Goal: Task Accomplishment & Management: Complete application form

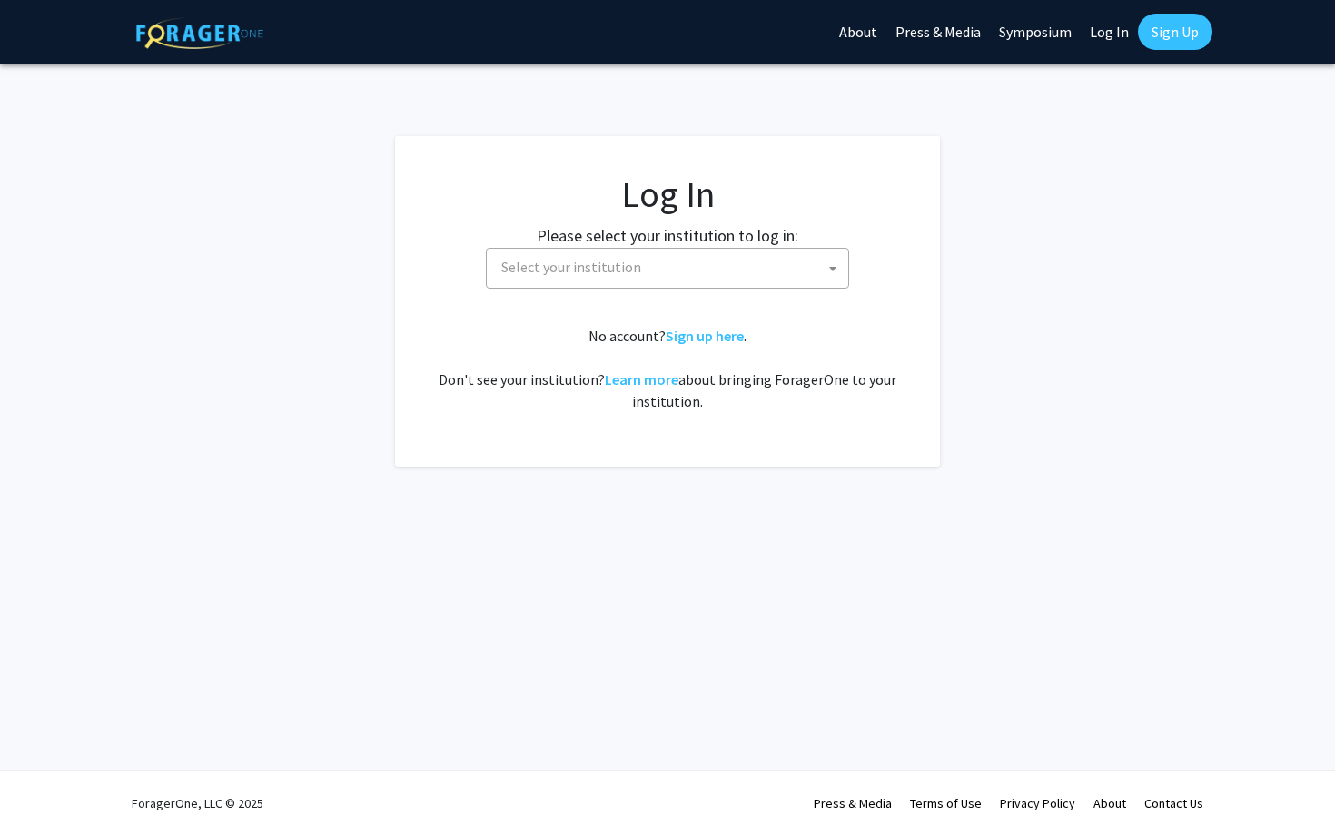
click at [661, 262] on span "Select your institution" at bounding box center [671, 267] width 354 height 37
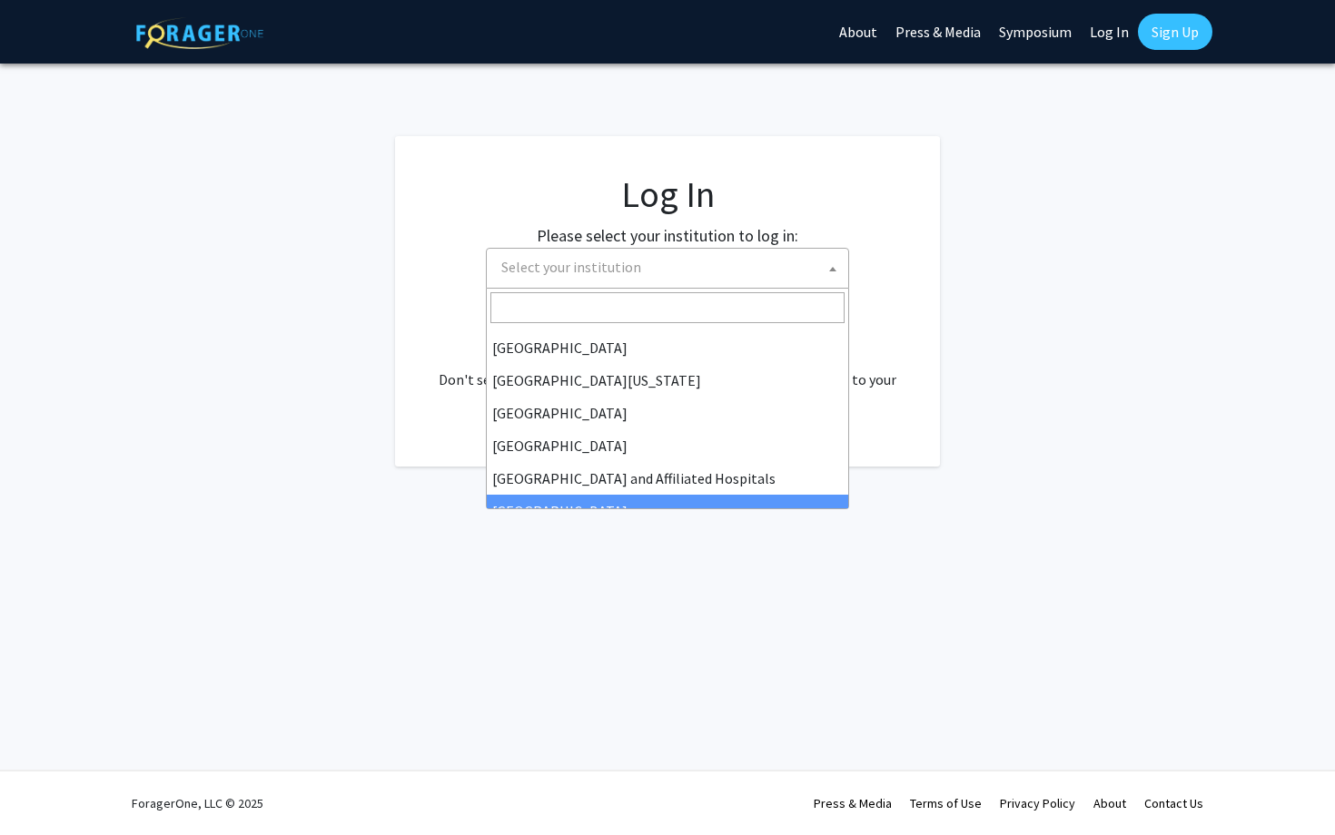
scroll to position [142, 0]
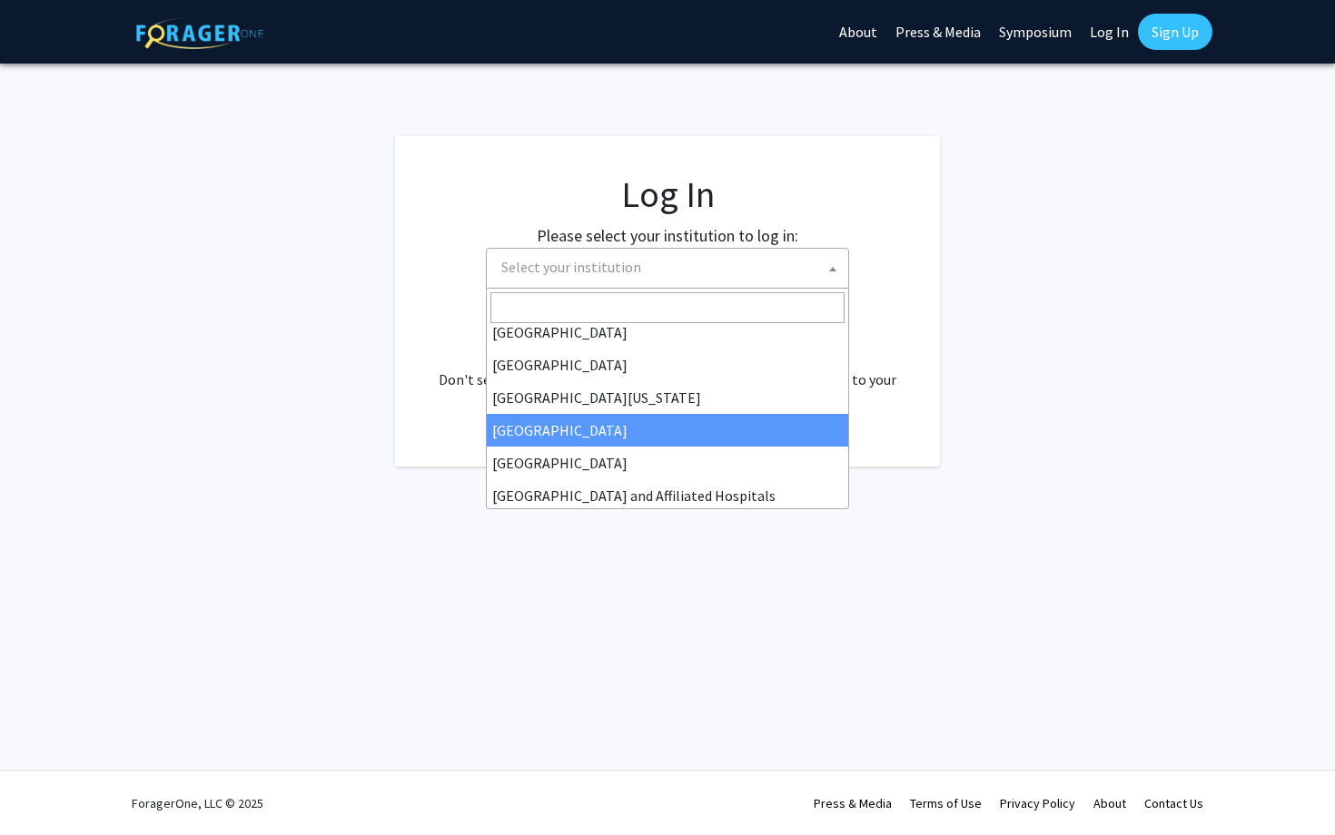
select select "12"
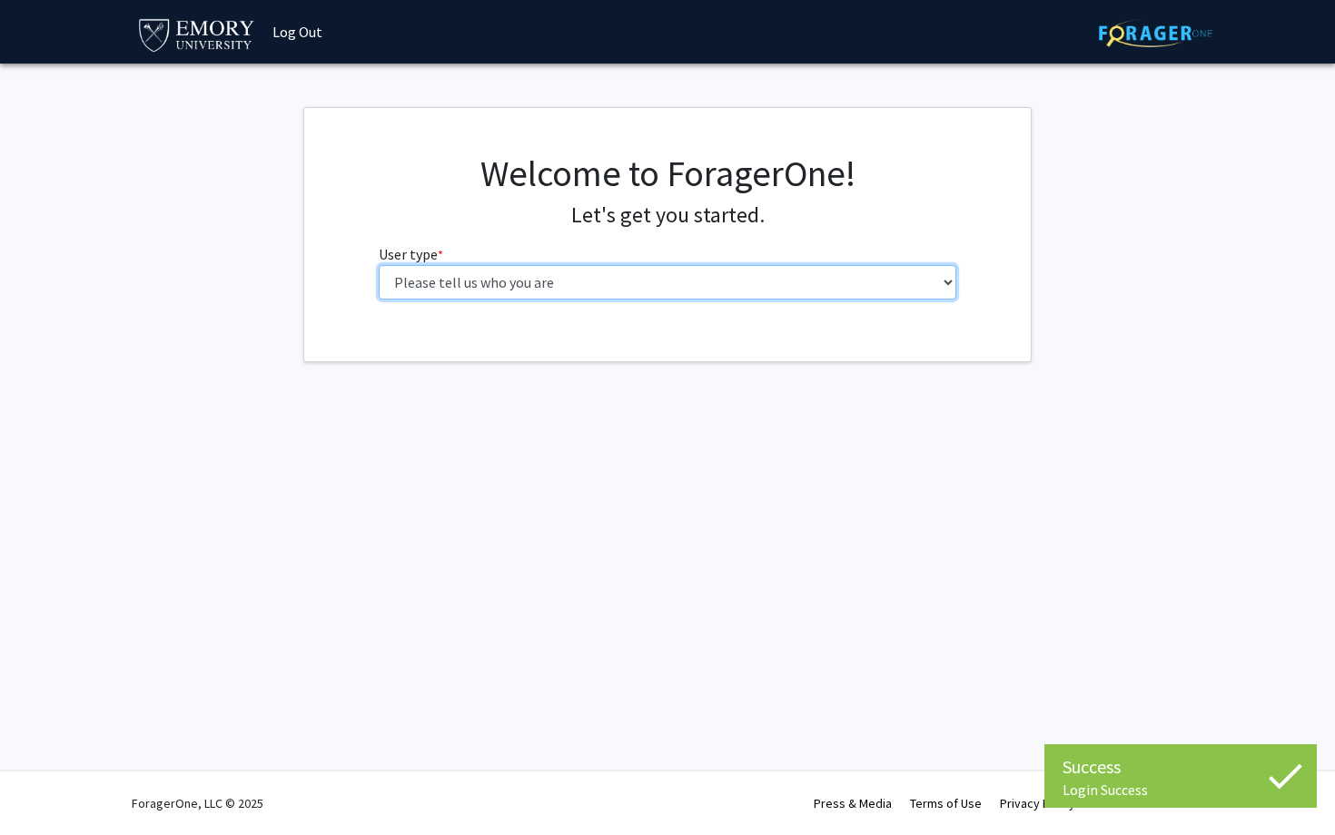
click at [416, 287] on select "Please tell us who you are Undergraduate Student Master's Student Doctoral Cand…" at bounding box center [668, 282] width 578 height 35
select select "1: undergrad"
click at [379, 265] on select "Please tell us who you are Undergraduate Student Master's Student Doctoral Cand…" at bounding box center [668, 282] width 578 height 35
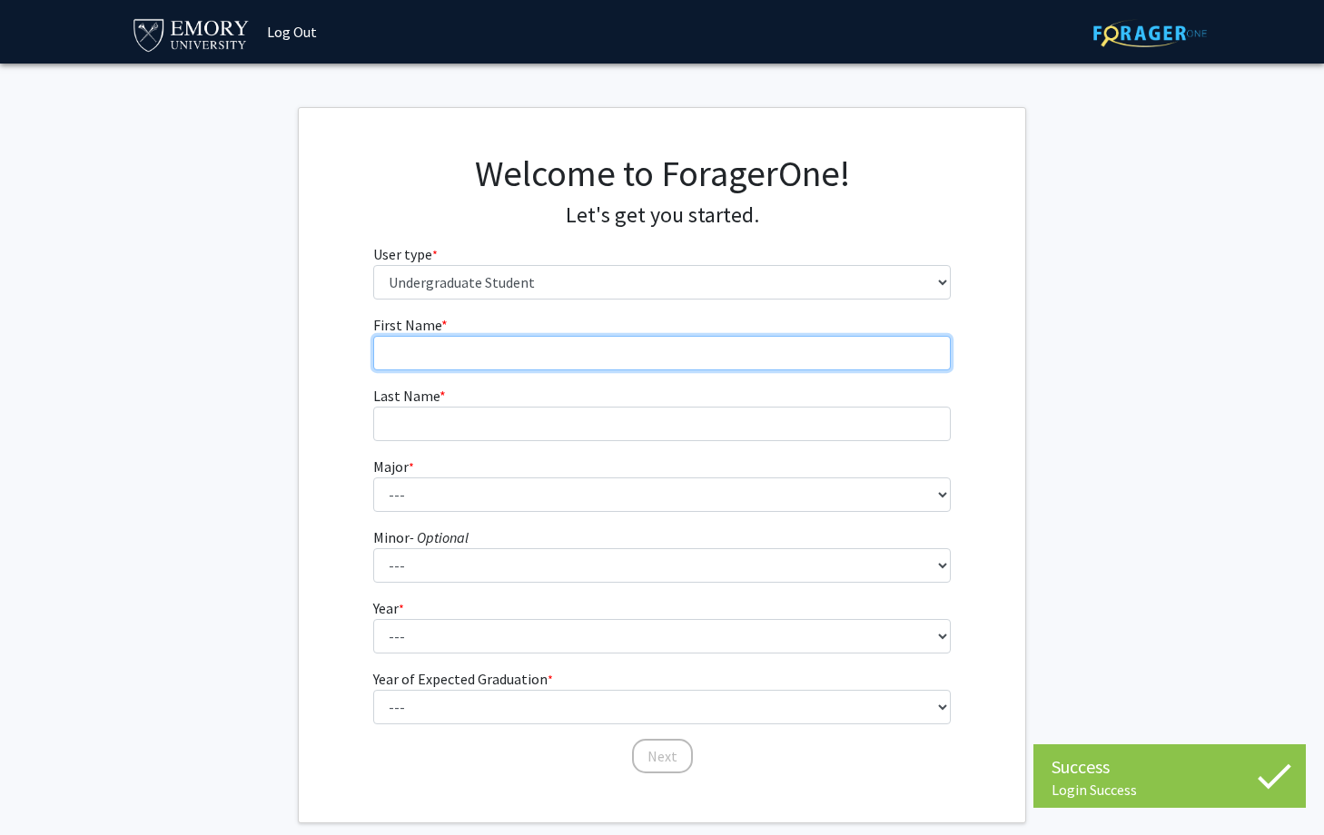
click at [433, 350] on input "First Name * required" at bounding box center [662, 353] width 578 height 35
type input "Andie"
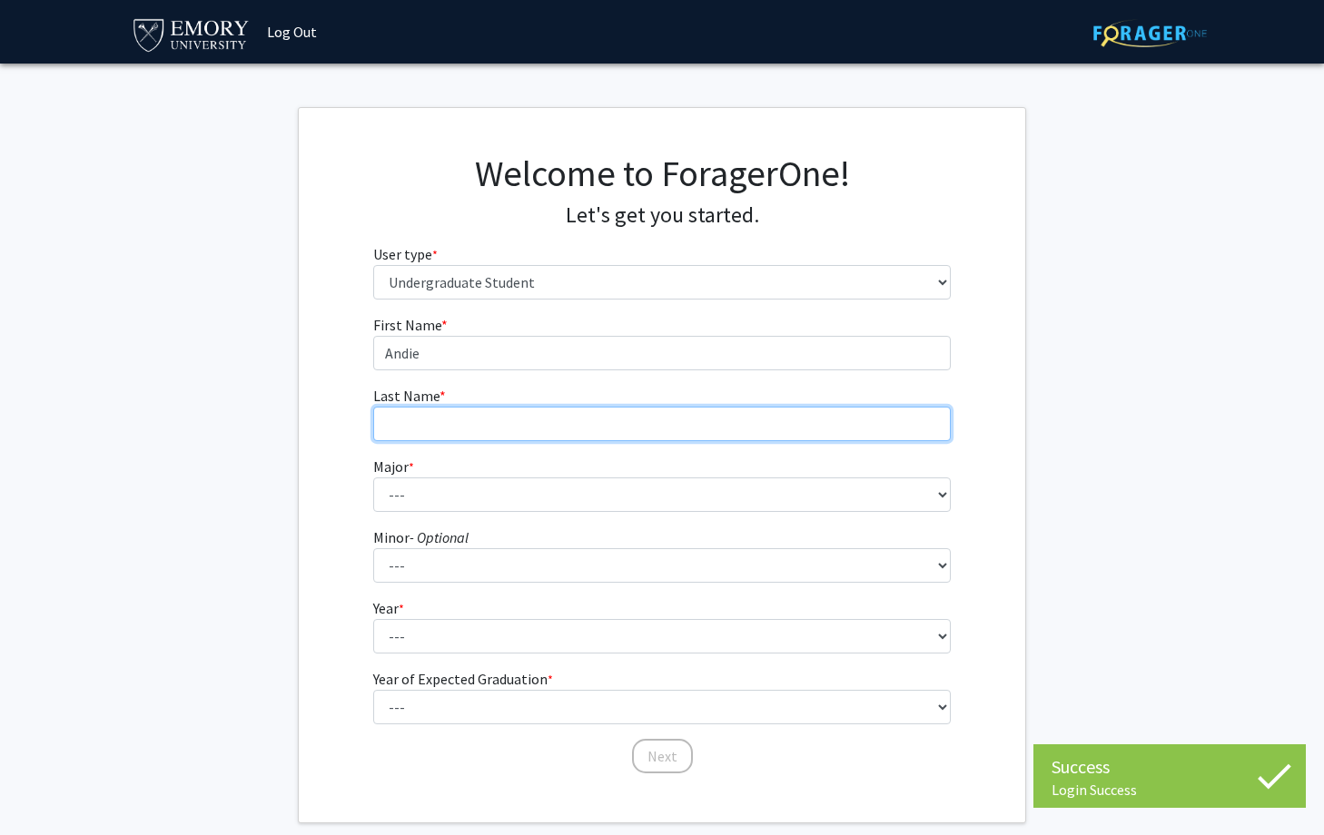
type input "Yeum"
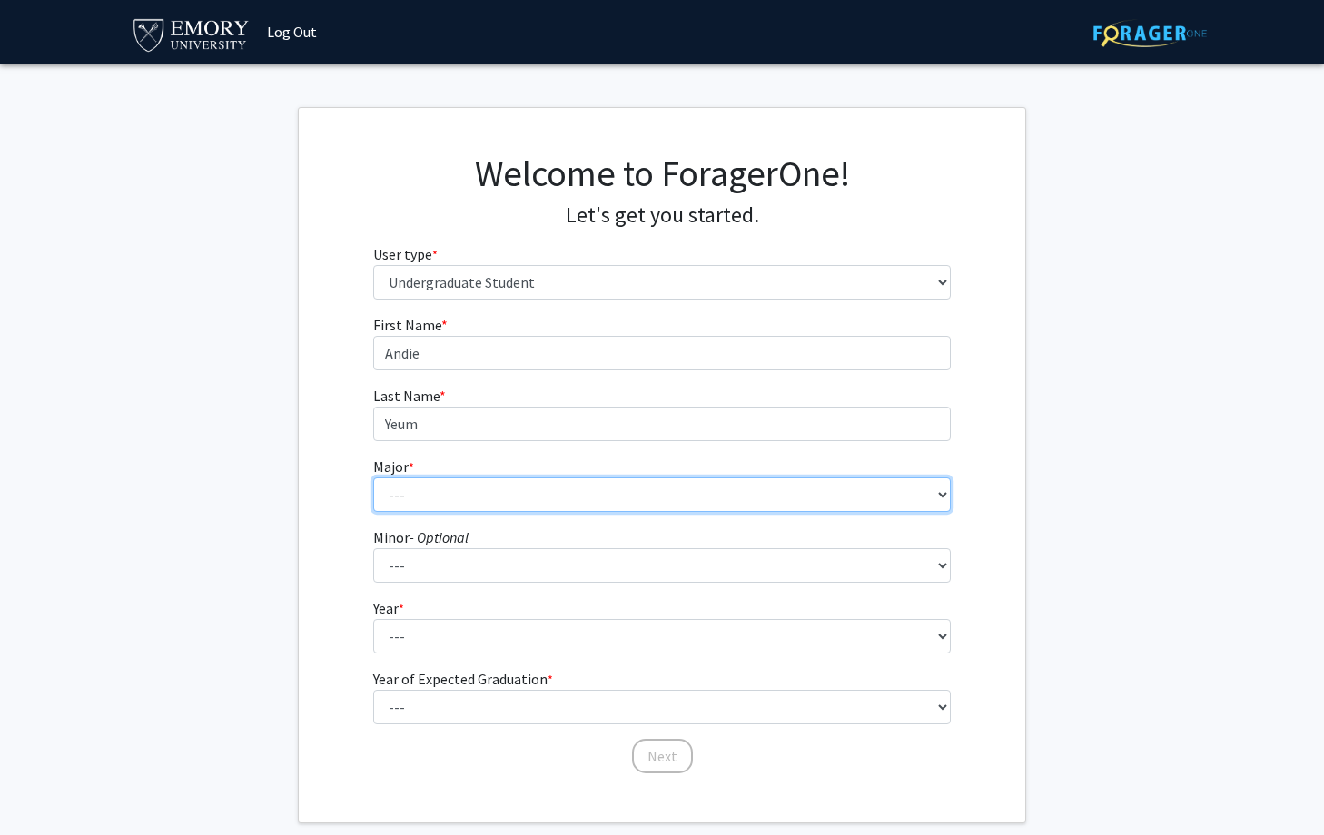
click at [446, 487] on select "--- Accounting African American Studies African Studies American Studies Analyt…" at bounding box center [662, 495] width 578 height 35
select select "56: 1016"
click at [373, 478] on select "--- Accounting African American Studies African Studies American Studies Analyt…" at bounding box center [662, 495] width 578 height 35
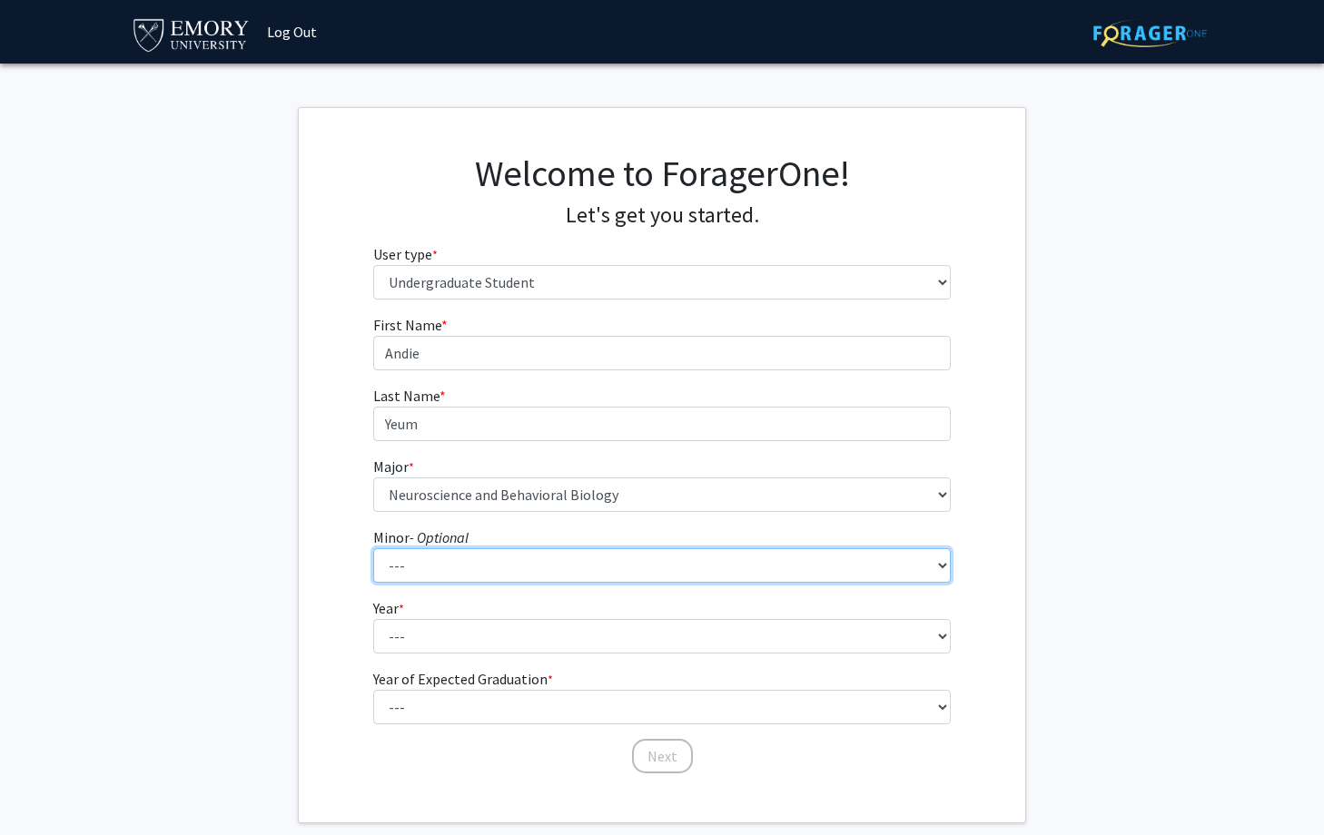
click at [458, 558] on select "--- African American Studies African Studies American Studies Ancient Mediterra…" at bounding box center [662, 565] width 578 height 35
select select "18: 745"
click at [373, 548] on select "--- African American Studies African Studies American Studies Ancient Mediterra…" at bounding box center [662, 565] width 578 height 35
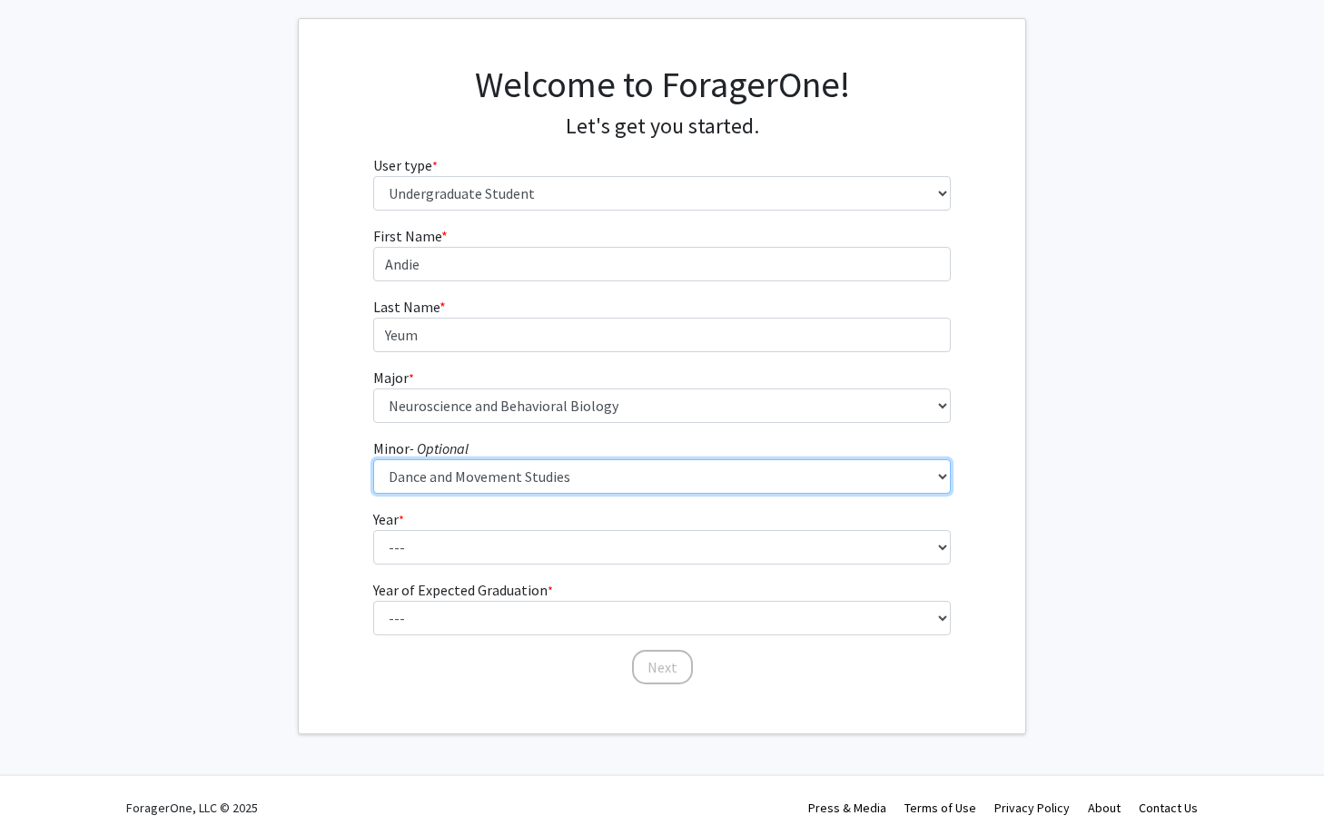
scroll to position [94, 0]
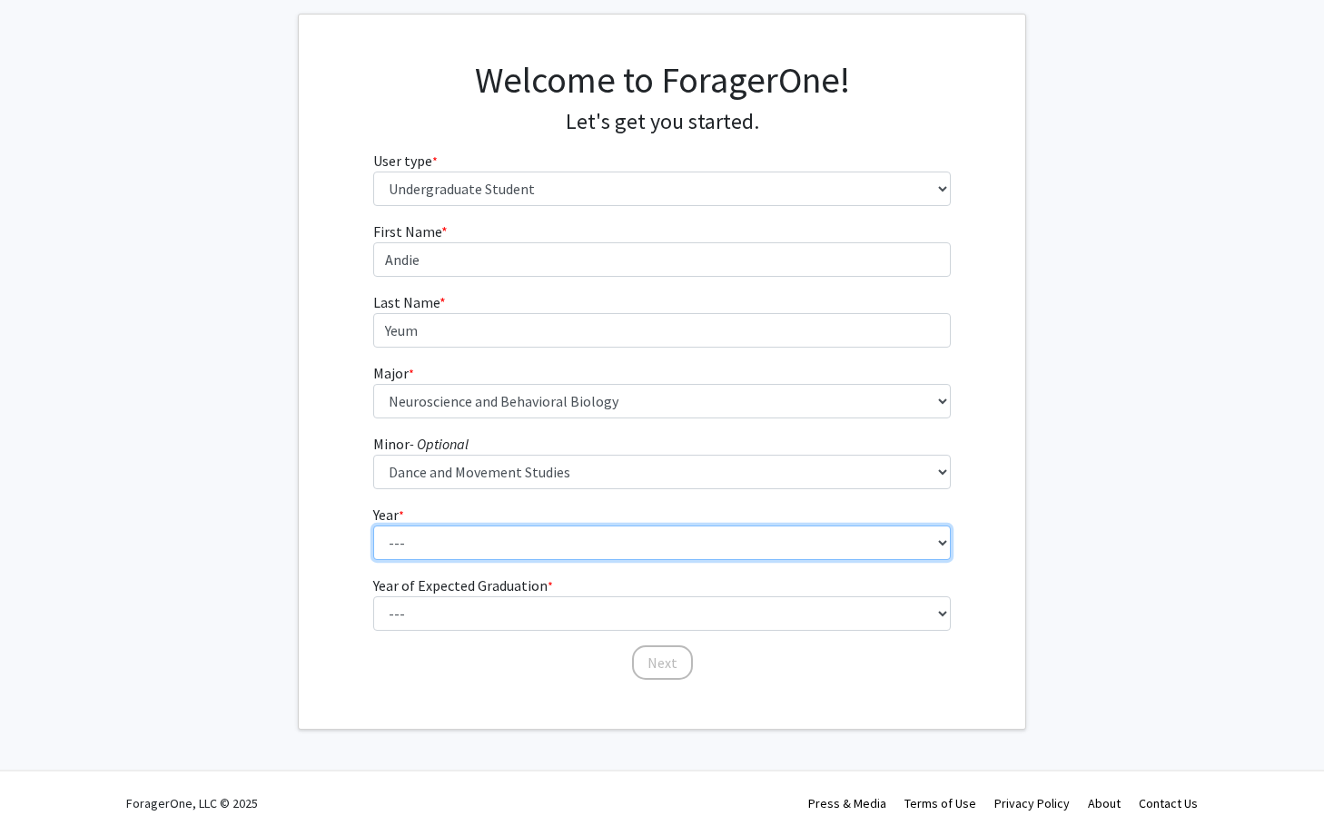
click at [456, 542] on select "--- First-year Sophomore Junior Senior Postbaccalaureate Certificate" at bounding box center [662, 543] width 578 height 35
select select "1: first-year"
click at [373, 526] on select "--- First-year Sophomore Junior Senior Postbaccalaureate Certificate" at bounding box center [662, 543] width 578 height 35
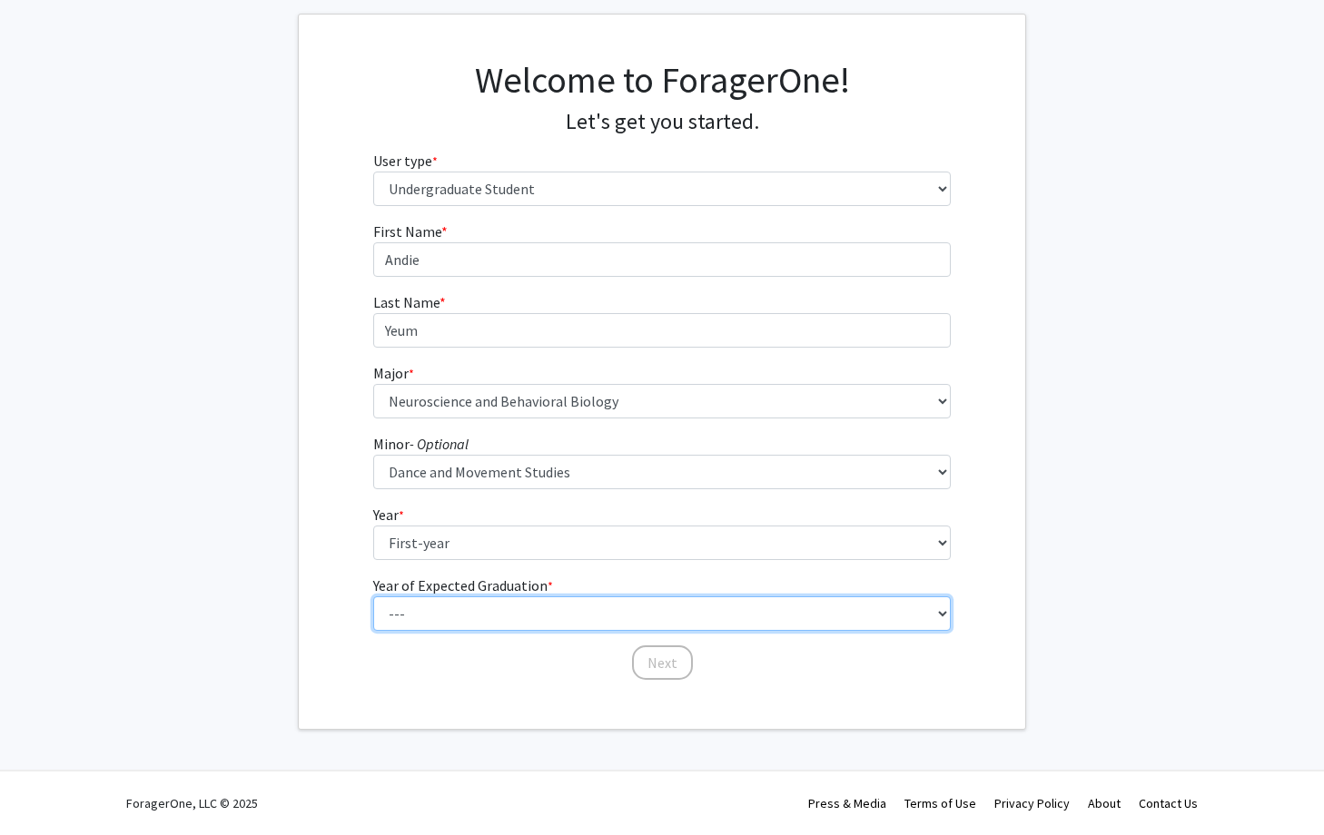
click at [443, 602] on select "--- 2025 2026 2027 2028 2029 2030 2031 2032 2033 2034" at bounding box center [662, 614] width 578 height 35
select select "5: 2029"
click at [373, 597] on select "--- 2025 2026 2027 2028 2029 2030 2031 2032 2033 2034" at bounding box center [662, 614] width 578 height 35
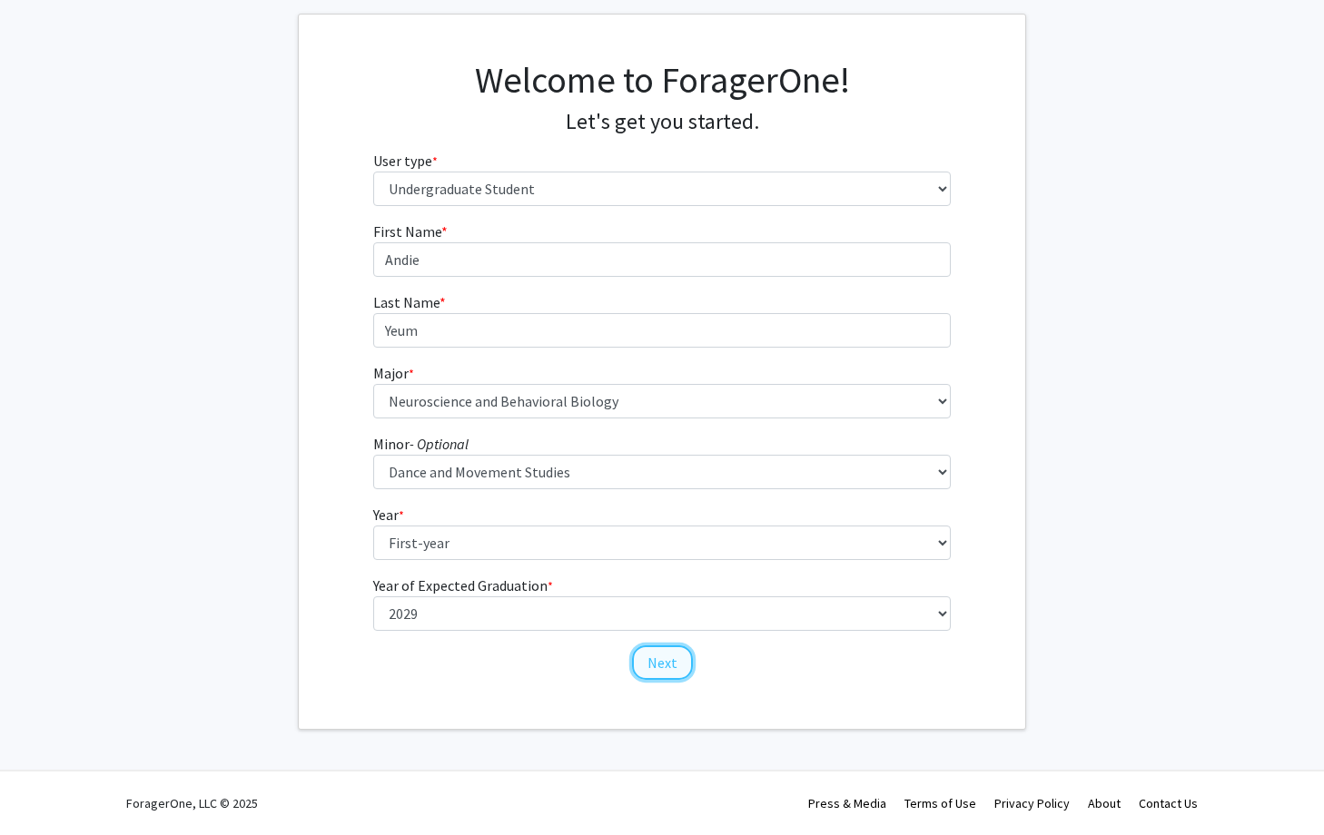
click at [656, 670] on button "Next" at bounding box center [662, 663] width 61 height 35
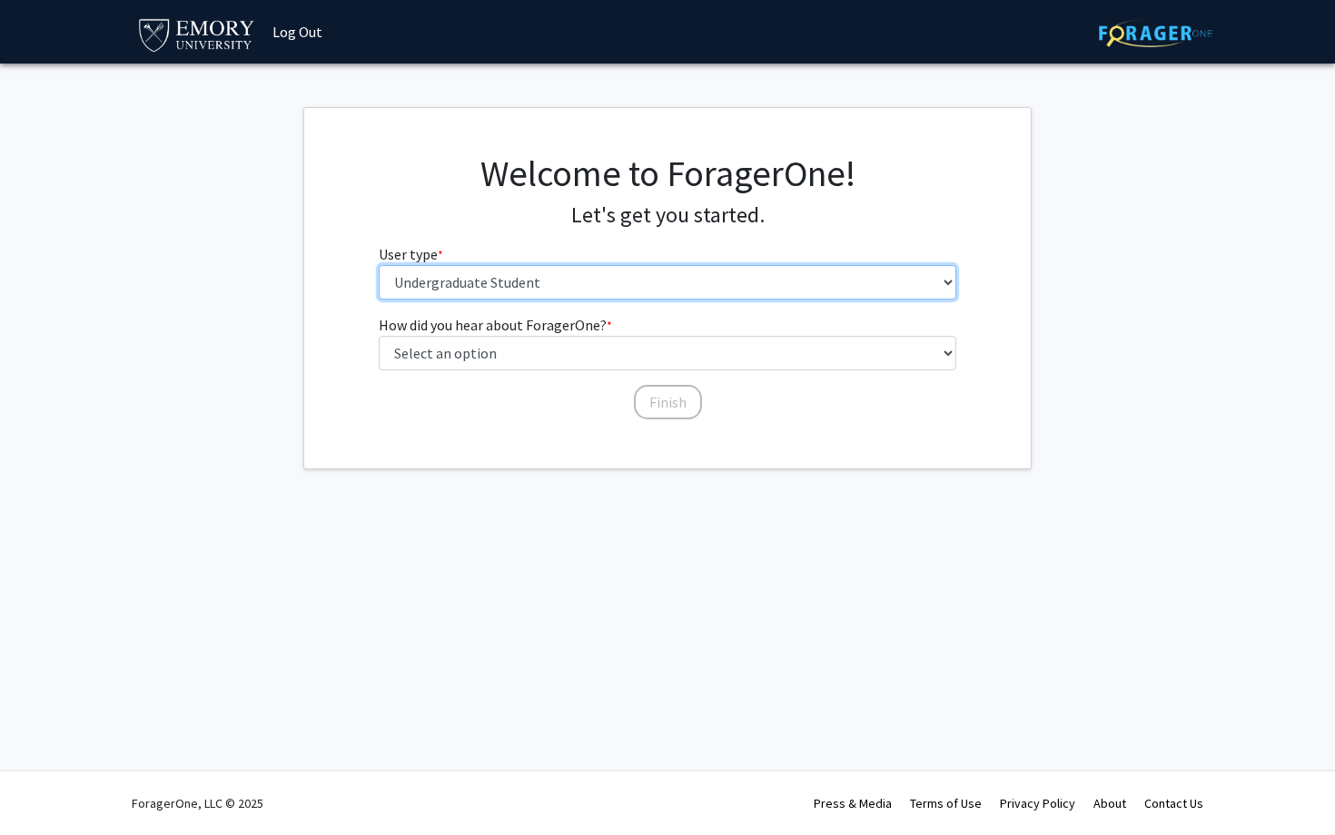
click at [529, 280] on select "Please tell us who you are Undergraduate Student Master's Student Doctoral Cand…" at bounding box center [668, 282] width 578 height 35
click at [379, 265] on select "Please tell us who you are Undergraduate Student Master's Student Doctoral Cand…" at bounding box center [668, 282] width 578 height 35
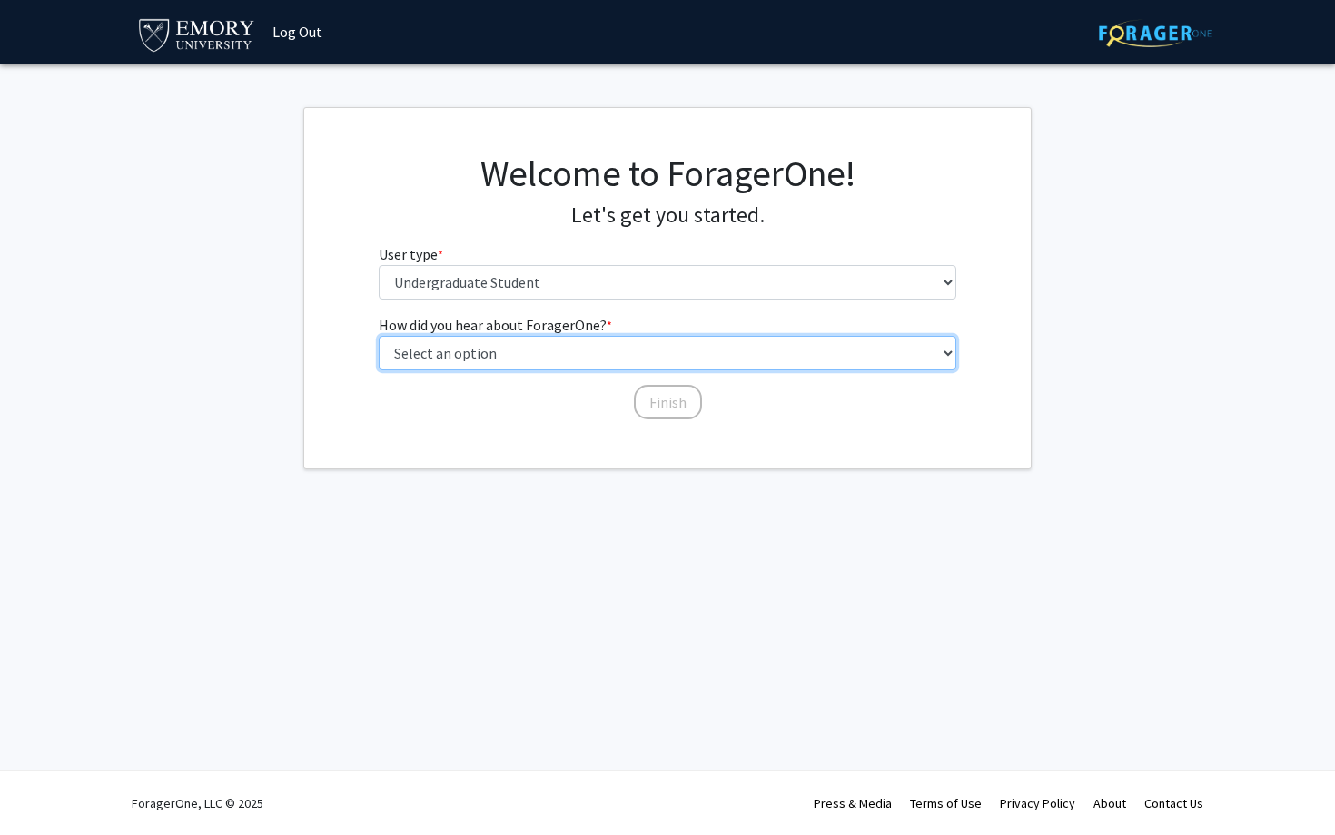
click at [528, 353] on select "Select an option Peer/student recommendation Faculty/staff recommendation Unive…" at bounding box center [668, 353] width 578 height 35
select select "1: peer_recommendation"
click at [379, 336] on select "Select an option Peer/student recommendation Faculty/staff recommendation Unive…" at bounding box center [668, 353] width 578 height 35
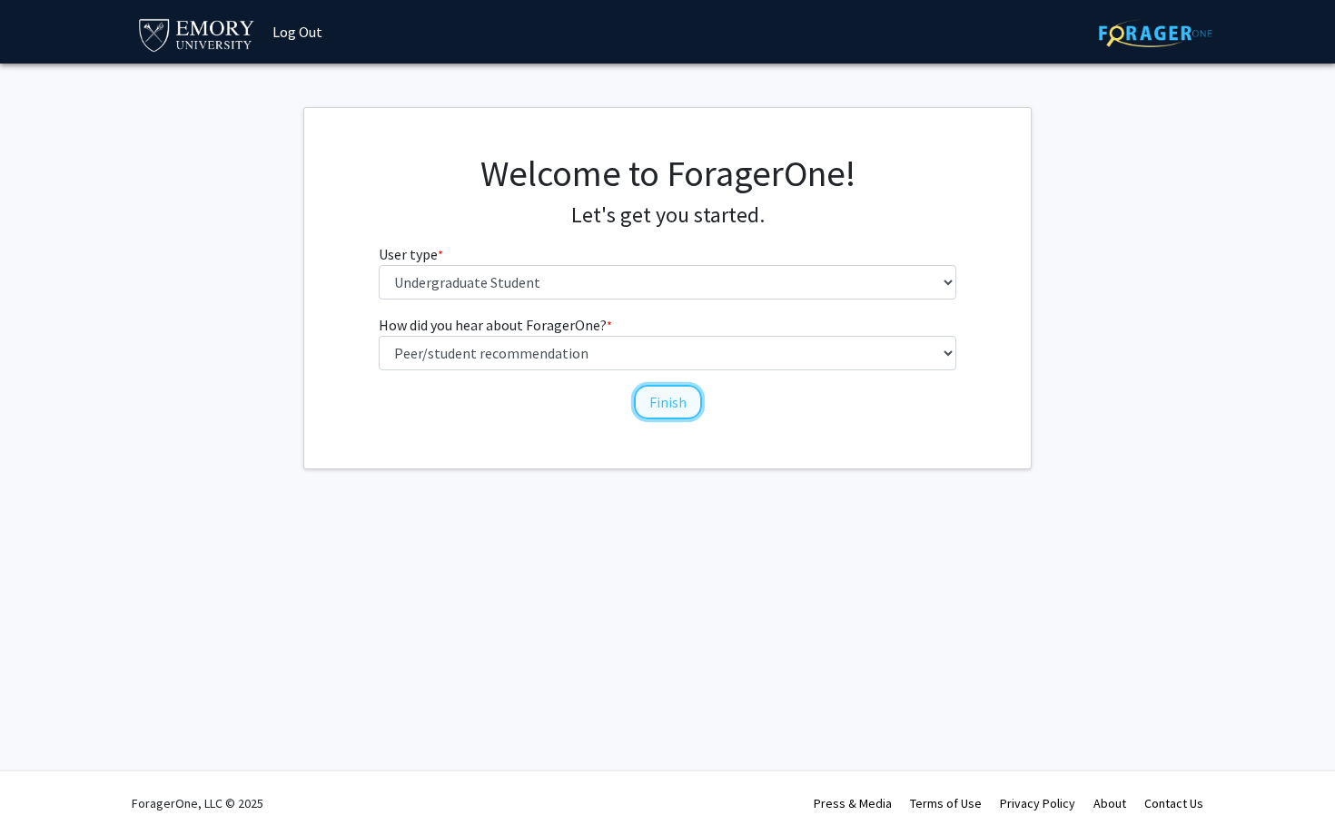
click at [656, 404] on button "Finish" at bounding box center [668, 402] width 68 height 35
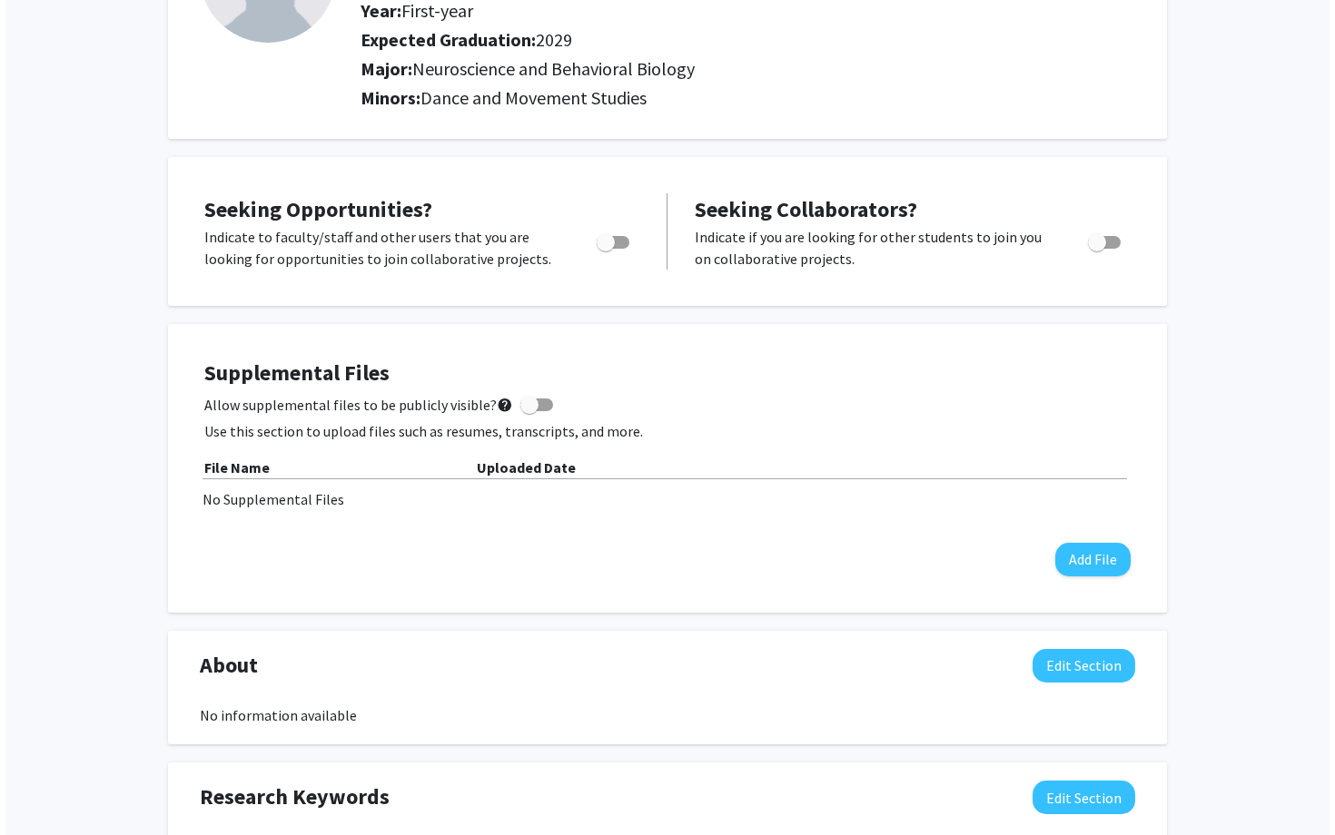
scroll to position [225, 0]
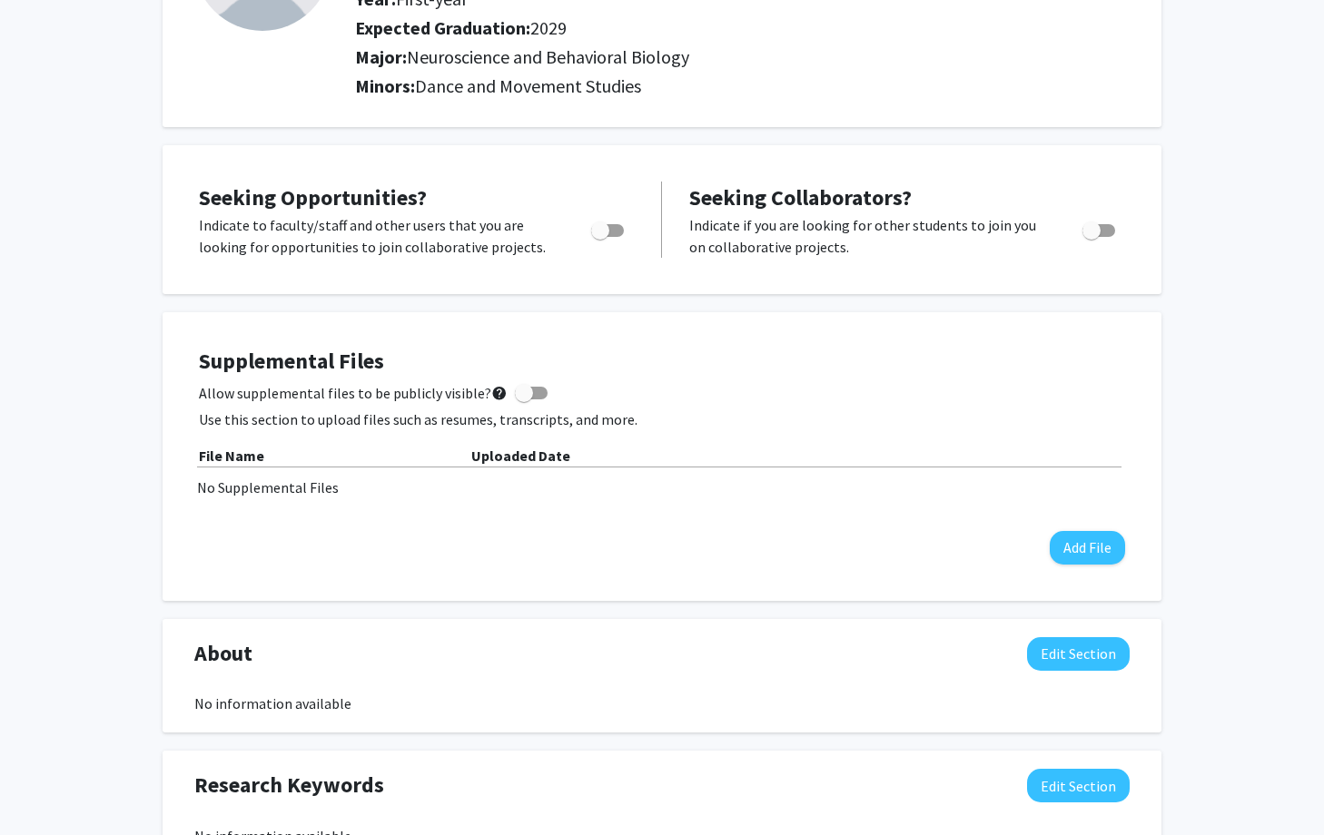
click at [531, 389] on span at bounding box center [531, 393] width 33 height 13
click at [524, 399] on input "Allow supplemental files to be publicly visible? help" at bounding box center [523, 399] width 1 height 1
click at [494, 391] on mat-icon "help" at bounding box center [499, 393] width 16 height 22
click at [523, 399] on input "Allow supplemental files to be publicly visible? help" at bounding box center [523, 399] width 1 height 1
click at [493, 390] on mat-icon "help" at bounding box center [499, 393] width 16 height 22
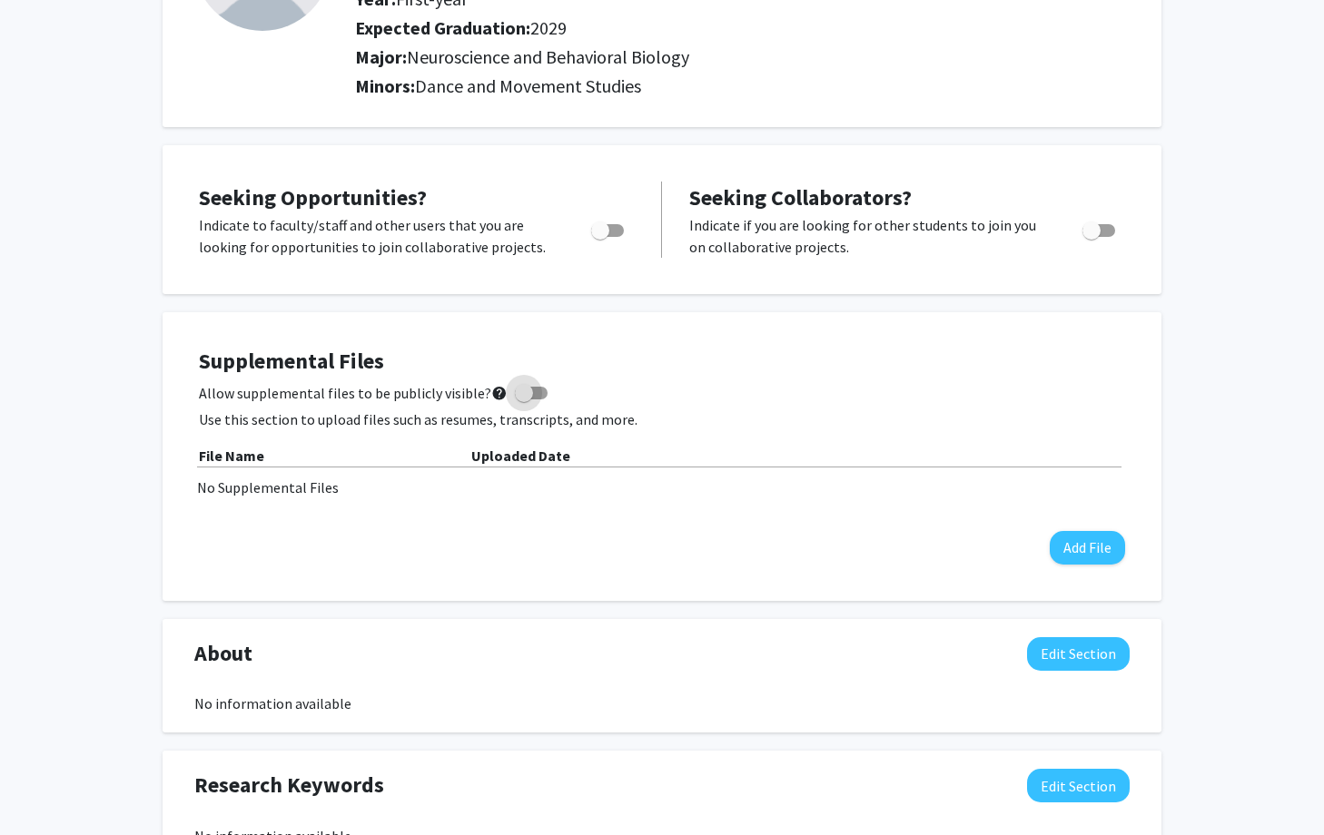
click at [523, 399] on input "Allow supplemental files to be publicly visible? help" at bounding box center [523, 399] width 1 height 1
checkbox input "true"
click at [1069, 557] on button "Add File" at bounding box center [1087, 548] width 75 height 34
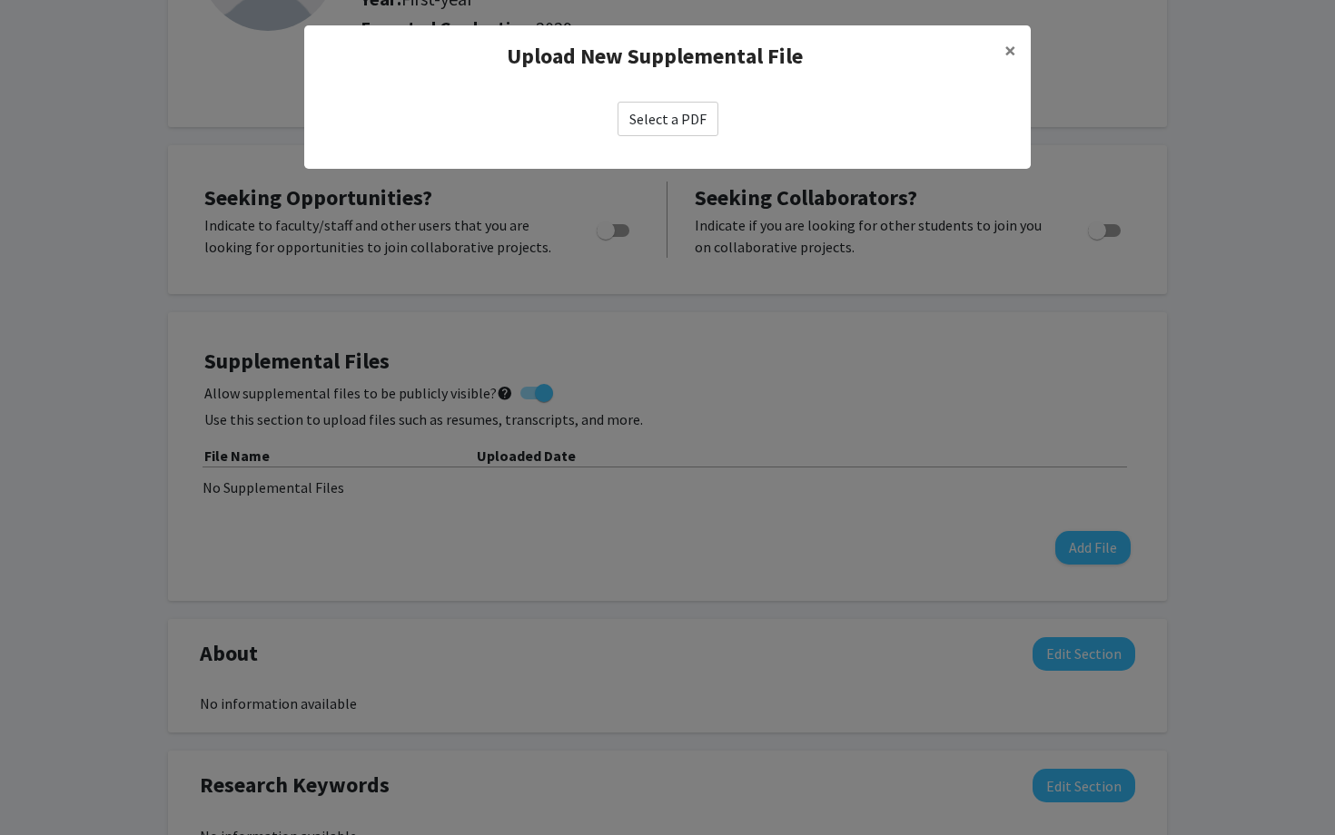
click at [689, 116] on label "Select a PDF" at bounding box center [667, 119] width 101 height 35
click at [0, 0] on input "Select a PDF" at bounding box center [0, 0] width 0 height 0
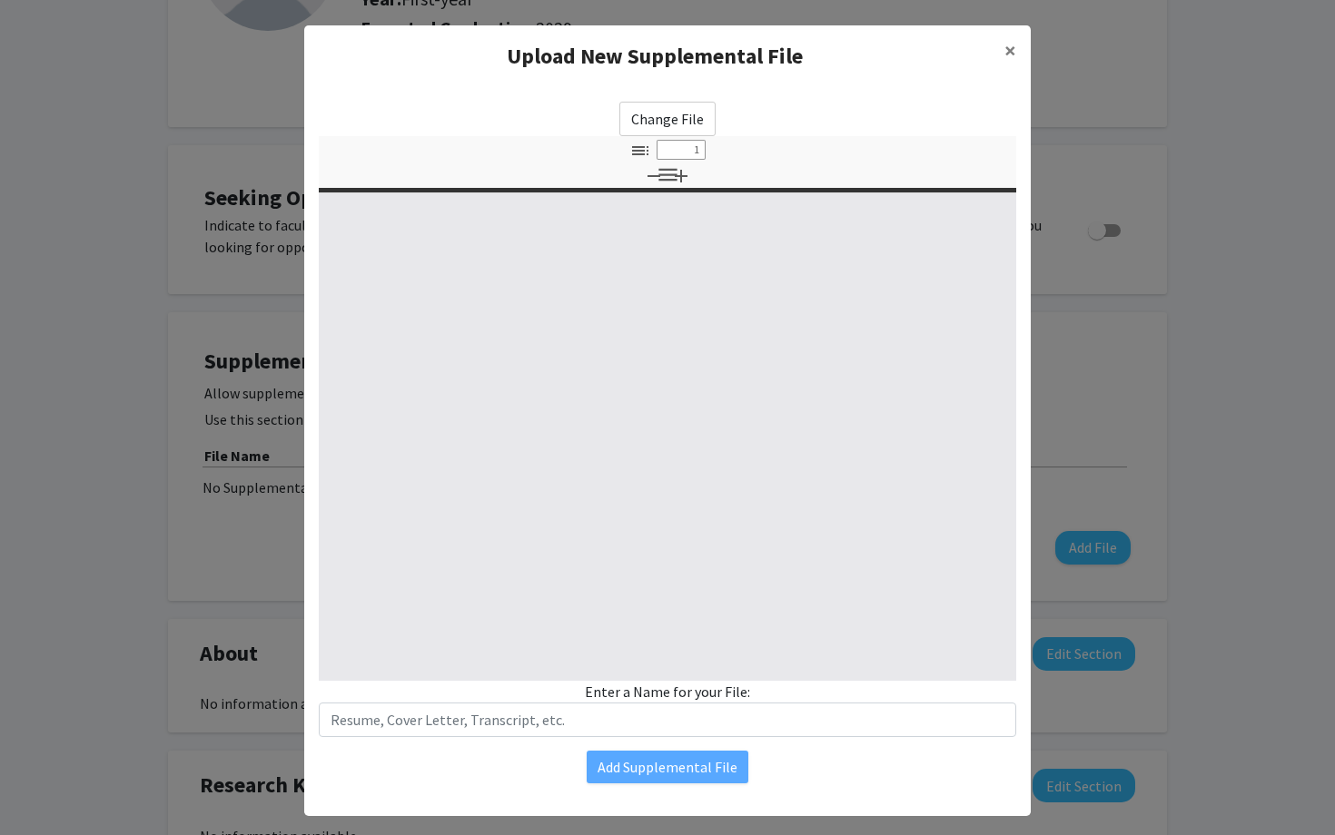
select select "custom"
type input "0"
select select "custom"
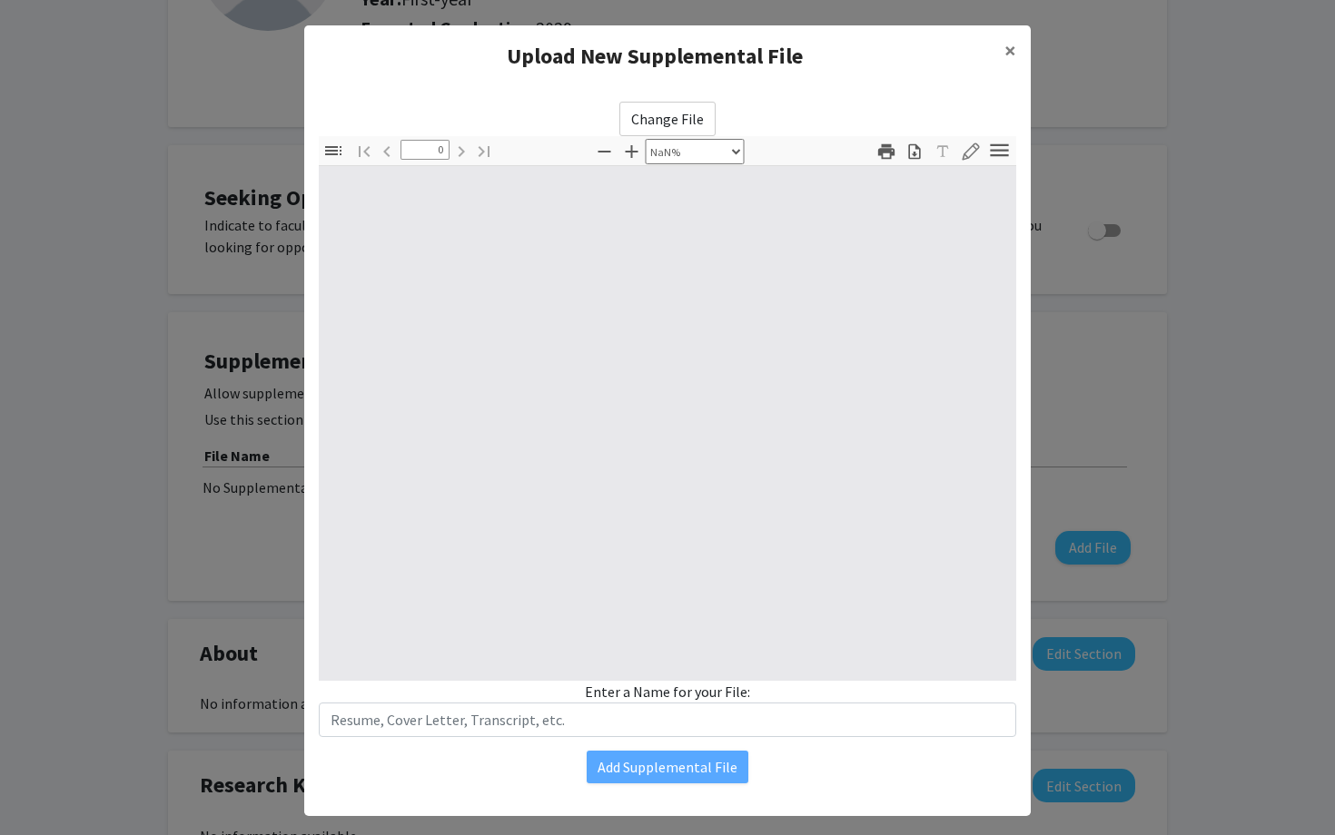
type input "1"
select select "auto"
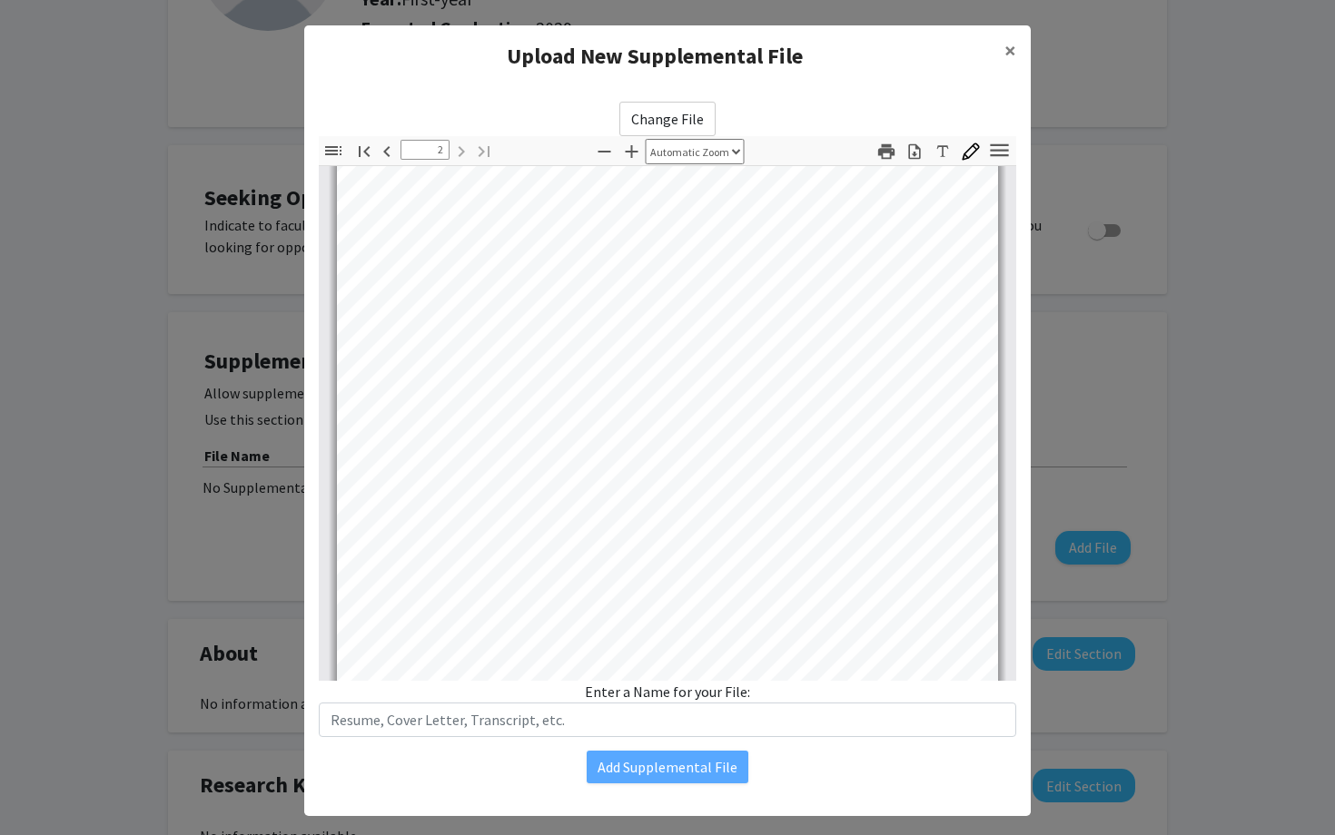
scroll to position [1042, 0]
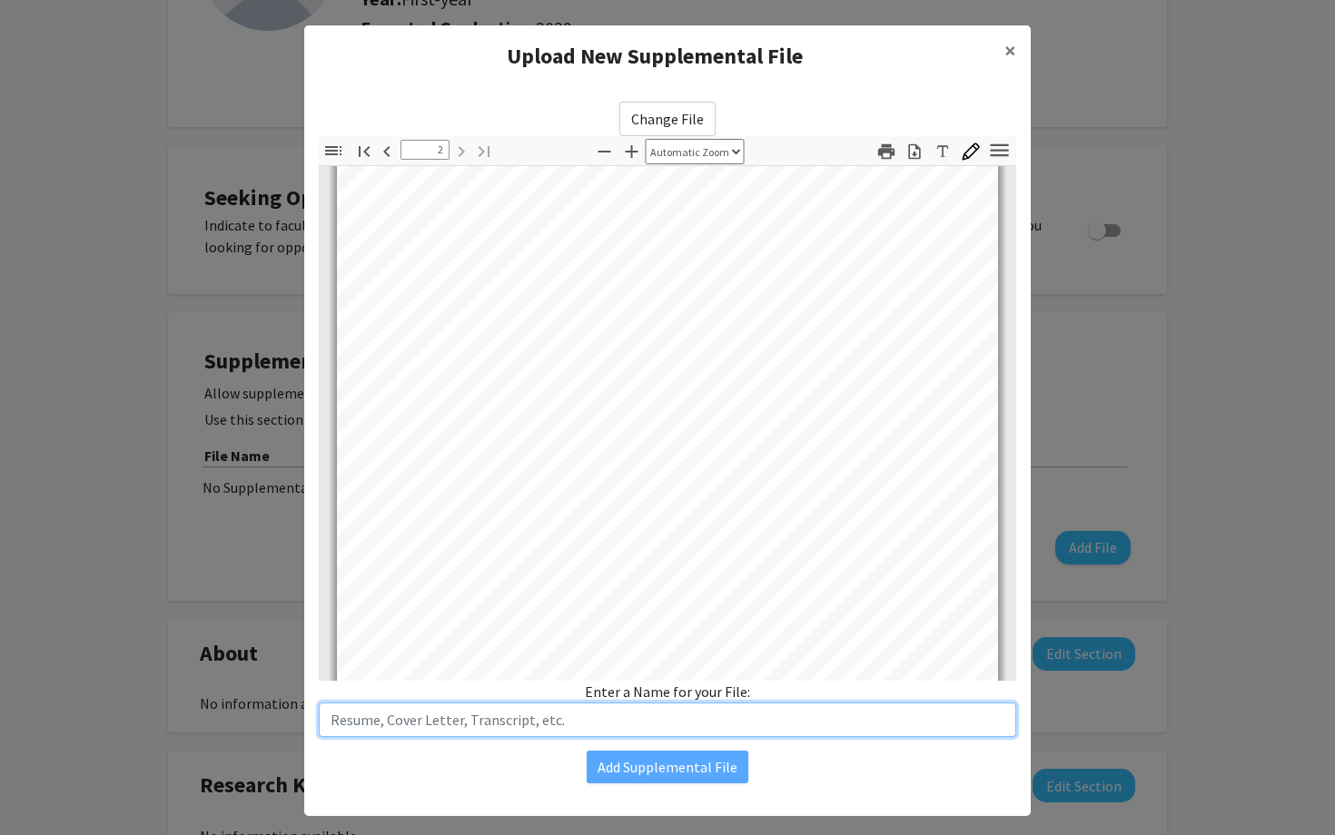
click at [571, 714] on input "text" at bounding box center [667, 720] width 697 height 35
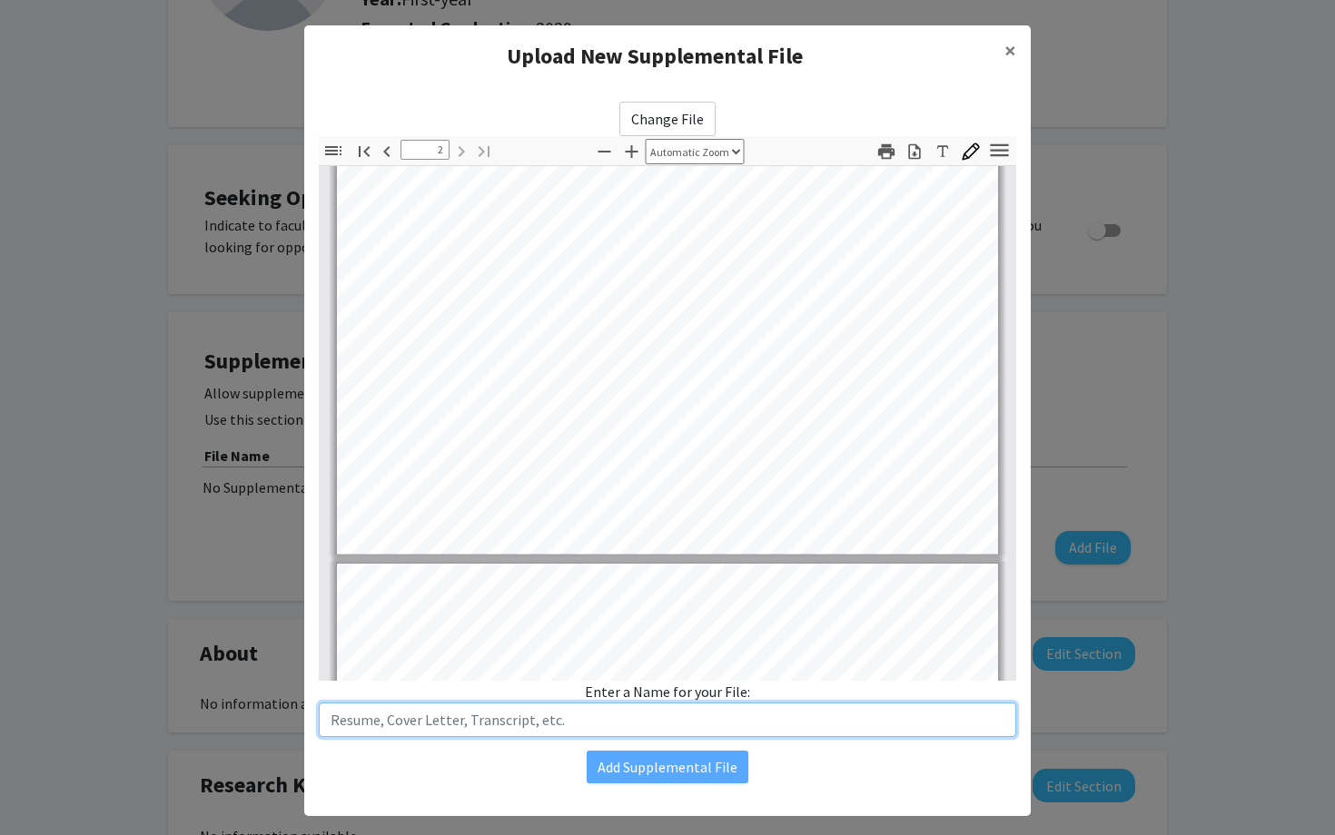
type input "1"
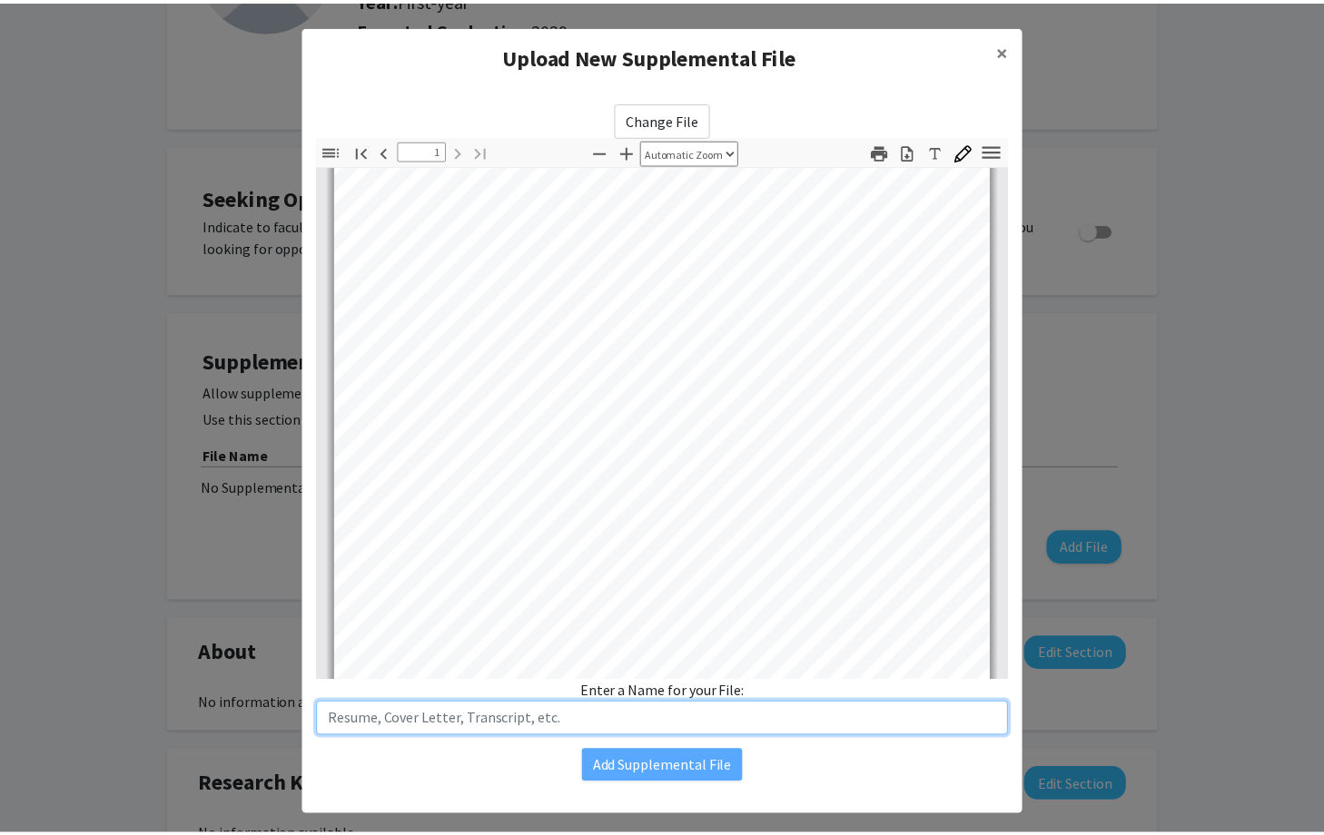
scroll to position [0, 0]
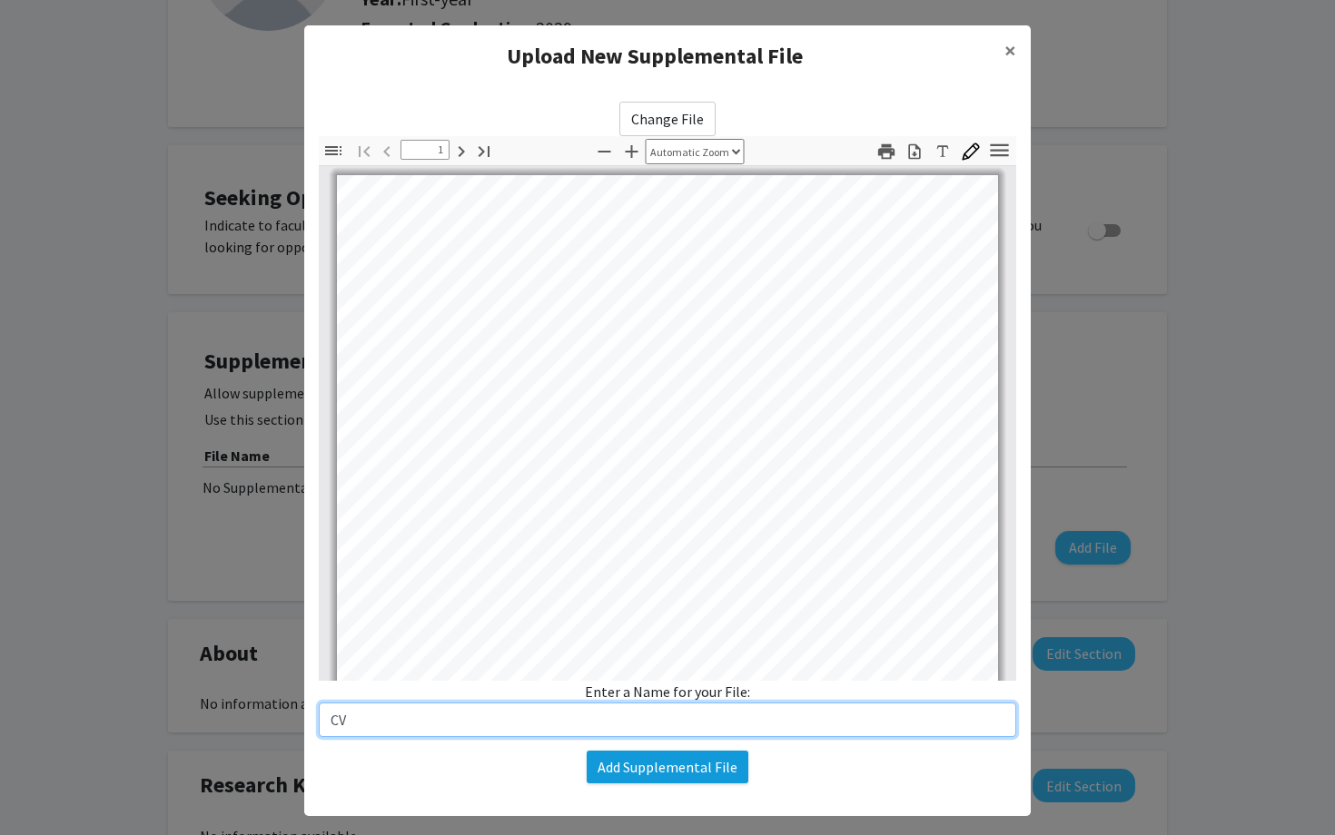
type input "CV"
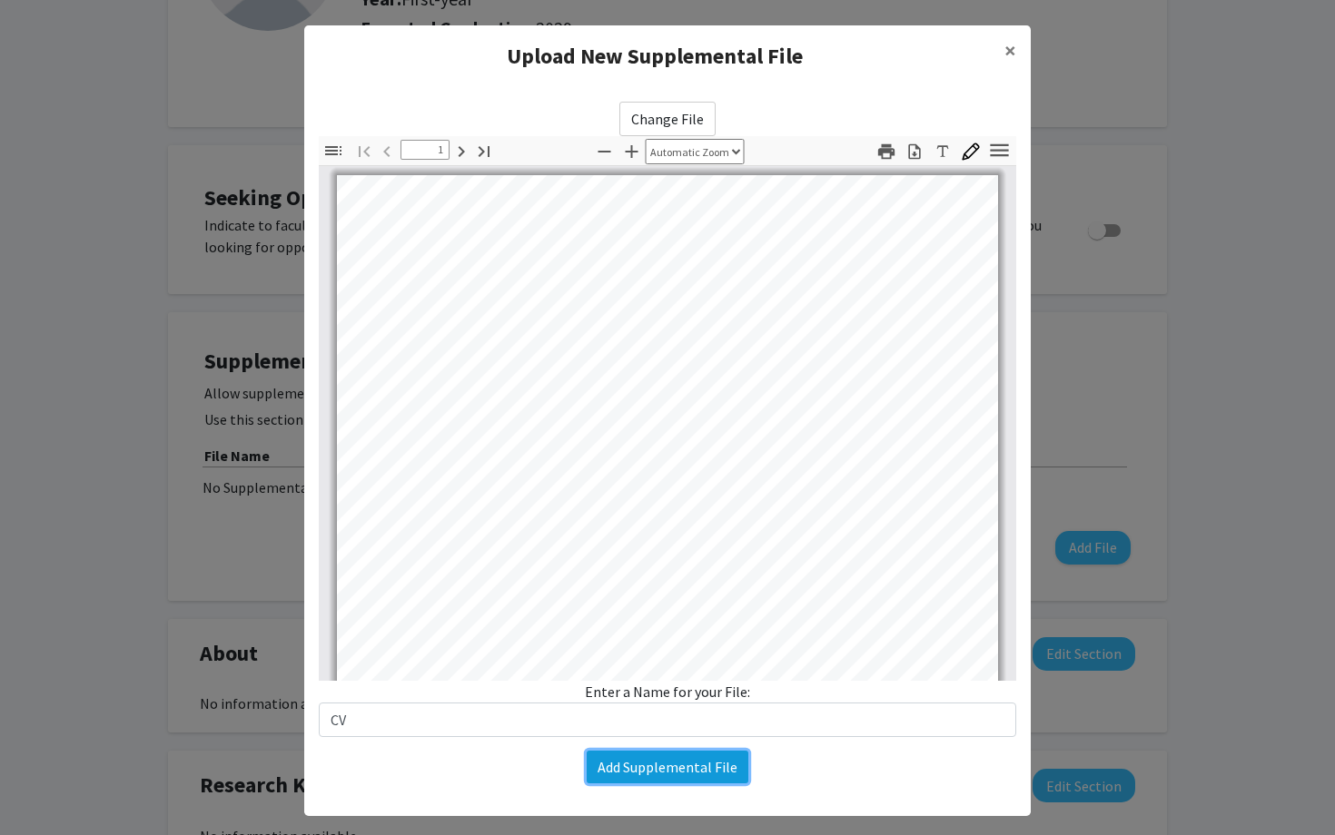
click at [627, 769] on button "Add Supplemental File" at bounding box center [668, 767] width 162 height 33
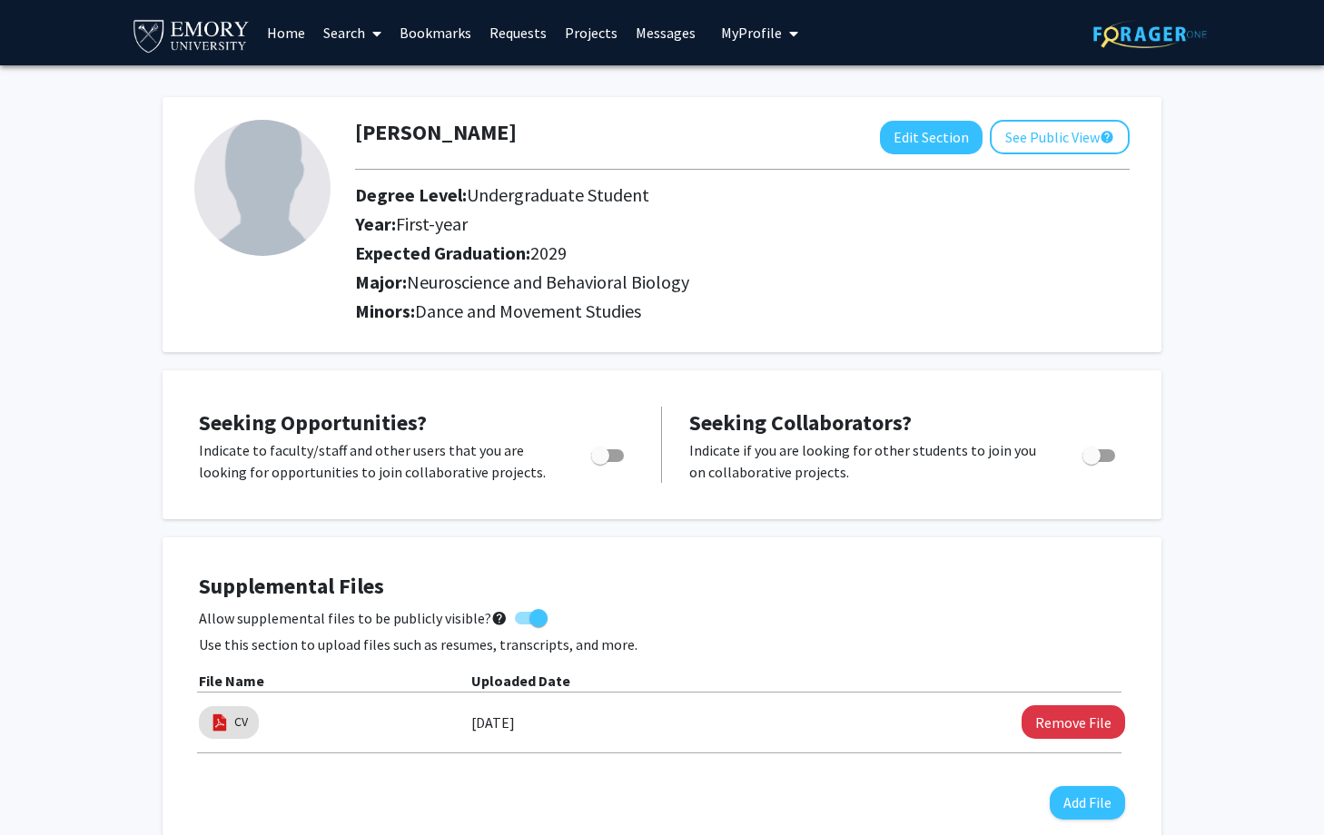
click at [614, 454] on span "Toggle" at bounding box center [607, 455] width 33 height 13
click at [600, 462] on input "Are you actively seeking opportunities?" at bounding box center [599, 462] width 1 height 1
checkbox input "true"
click at [907, 134] on button "Edit Section" at bounding box center [931, 138] width 103 height 34
select select "first-year"
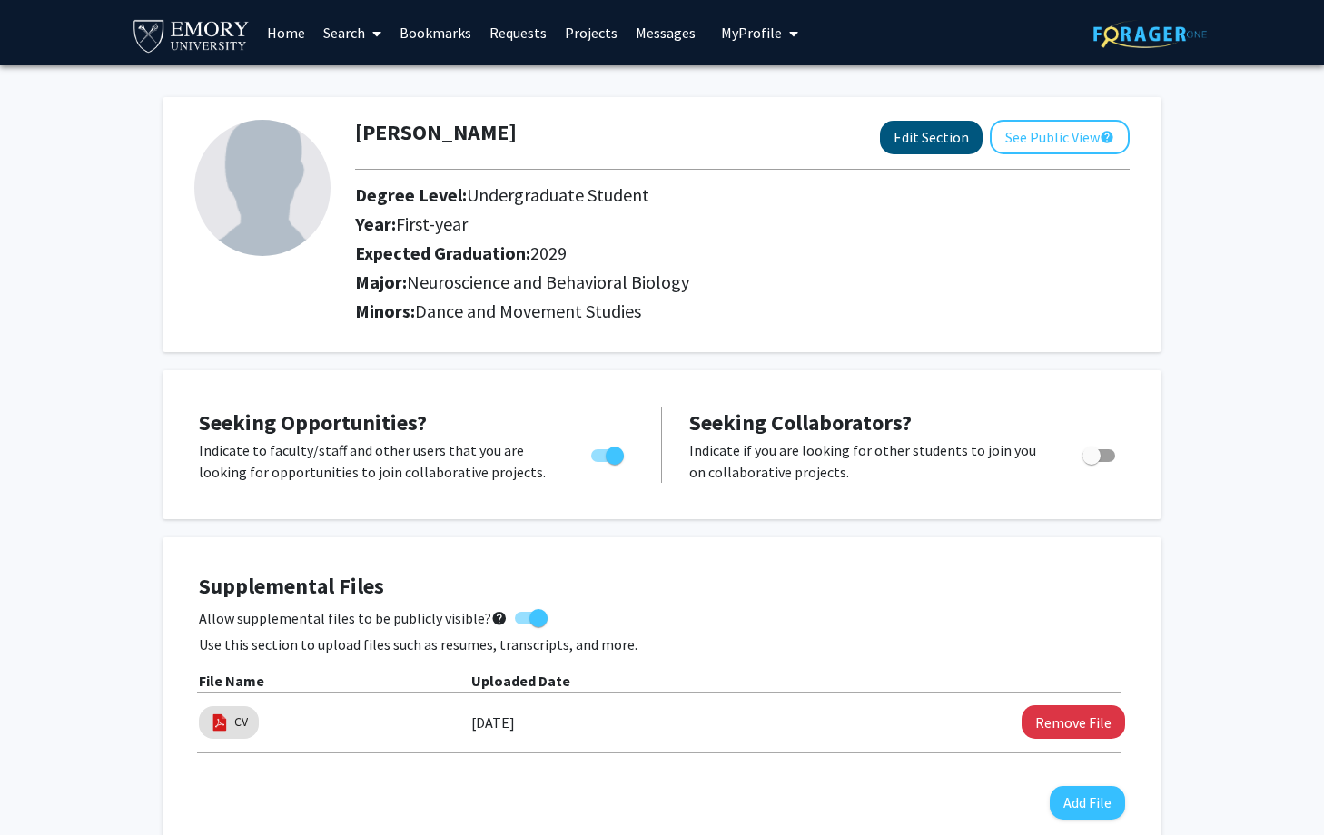
select select "2029"
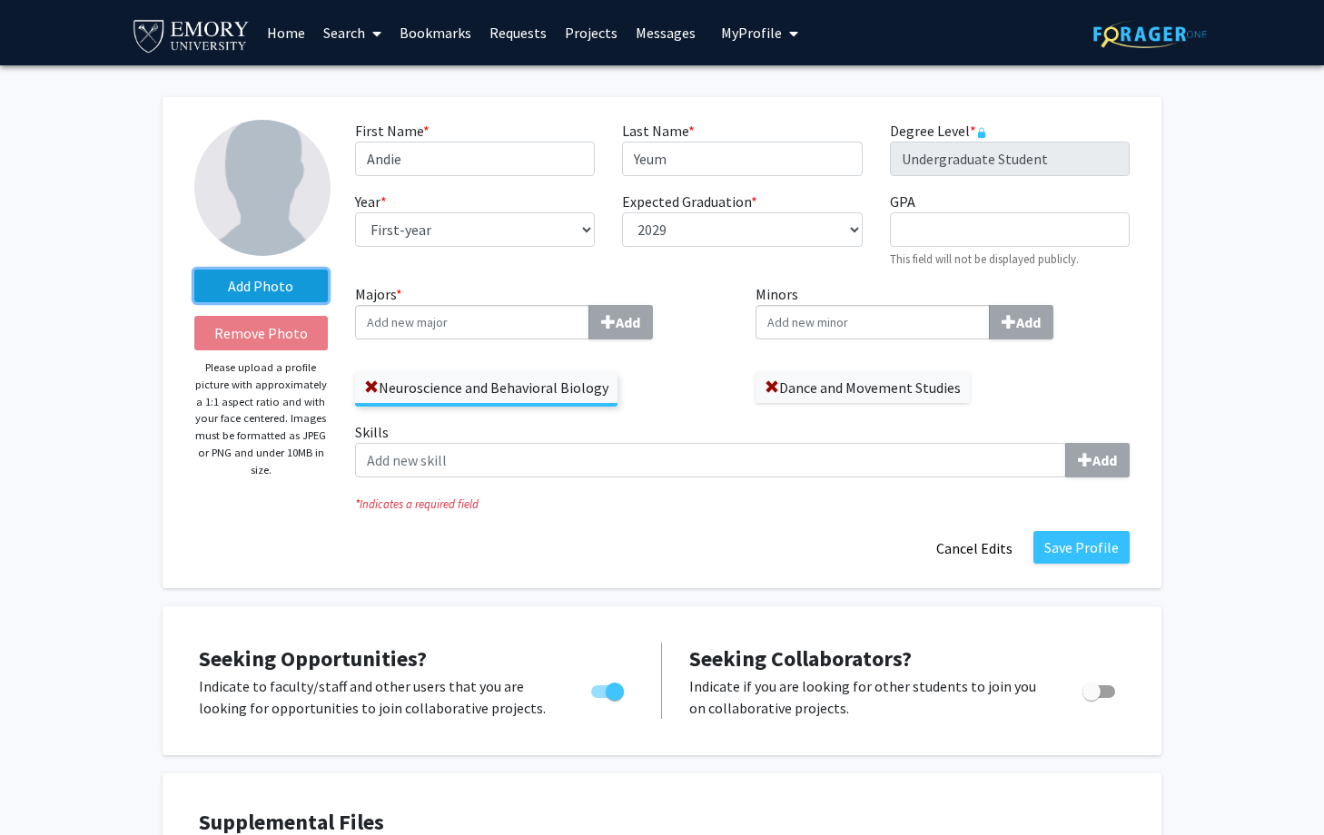
click at [275, 279] on label "Add Photo" at bounding box center [260, 286] width 133 height 33
click at [0, 0] on input "Add Photo" at bounding box center [0, 0] width 0 height 0
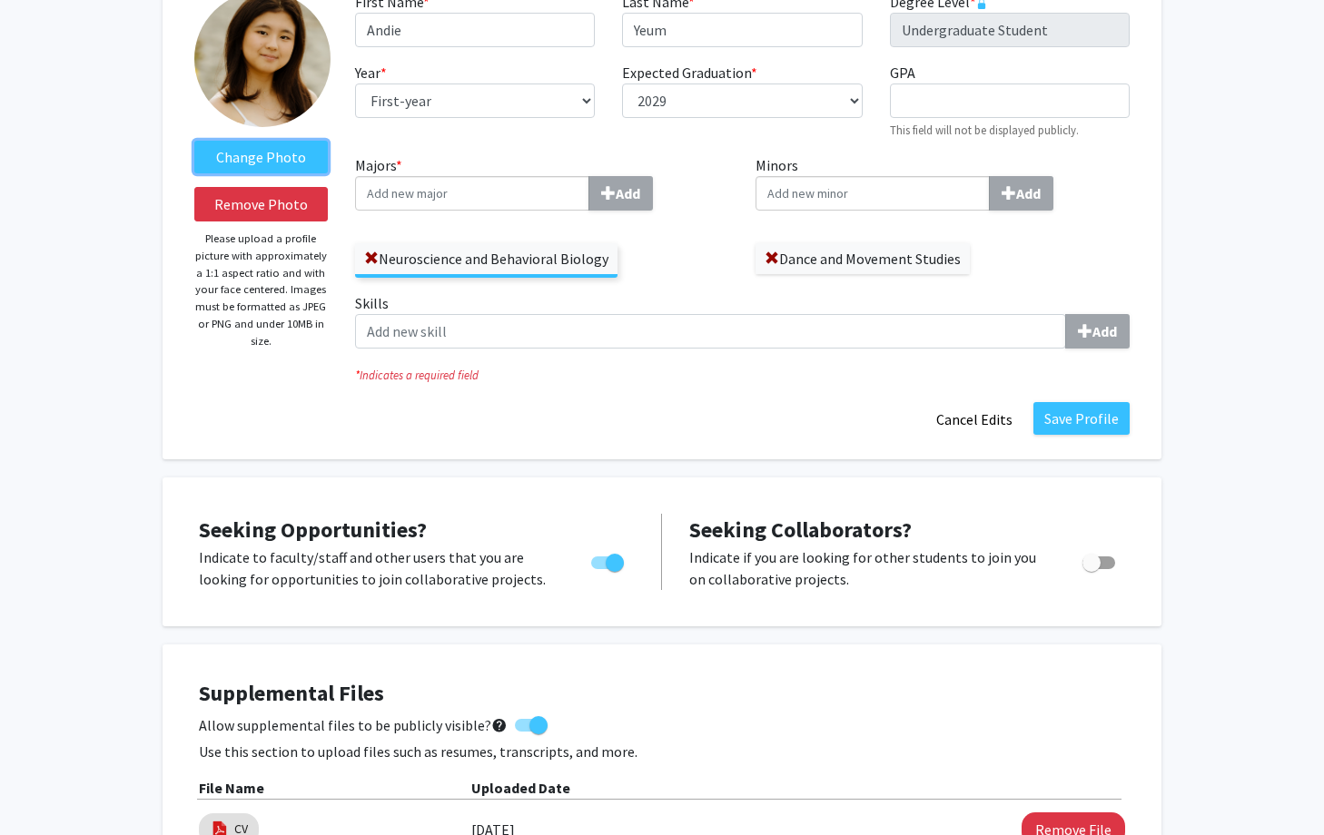
scroll to position [145, 0]
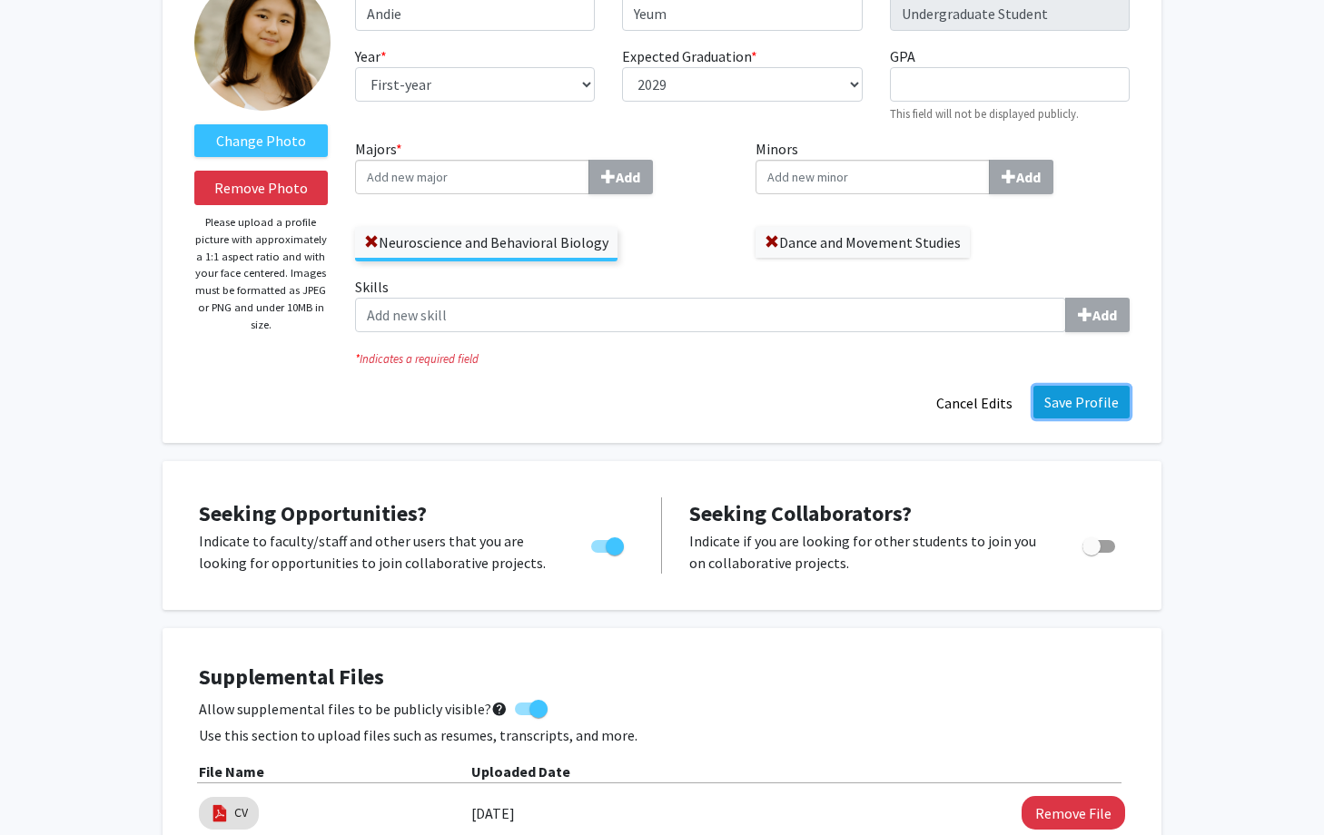
click at [1053, 407] on button "Save Profile" at bounding box center [1081, 402] width 96 height 33
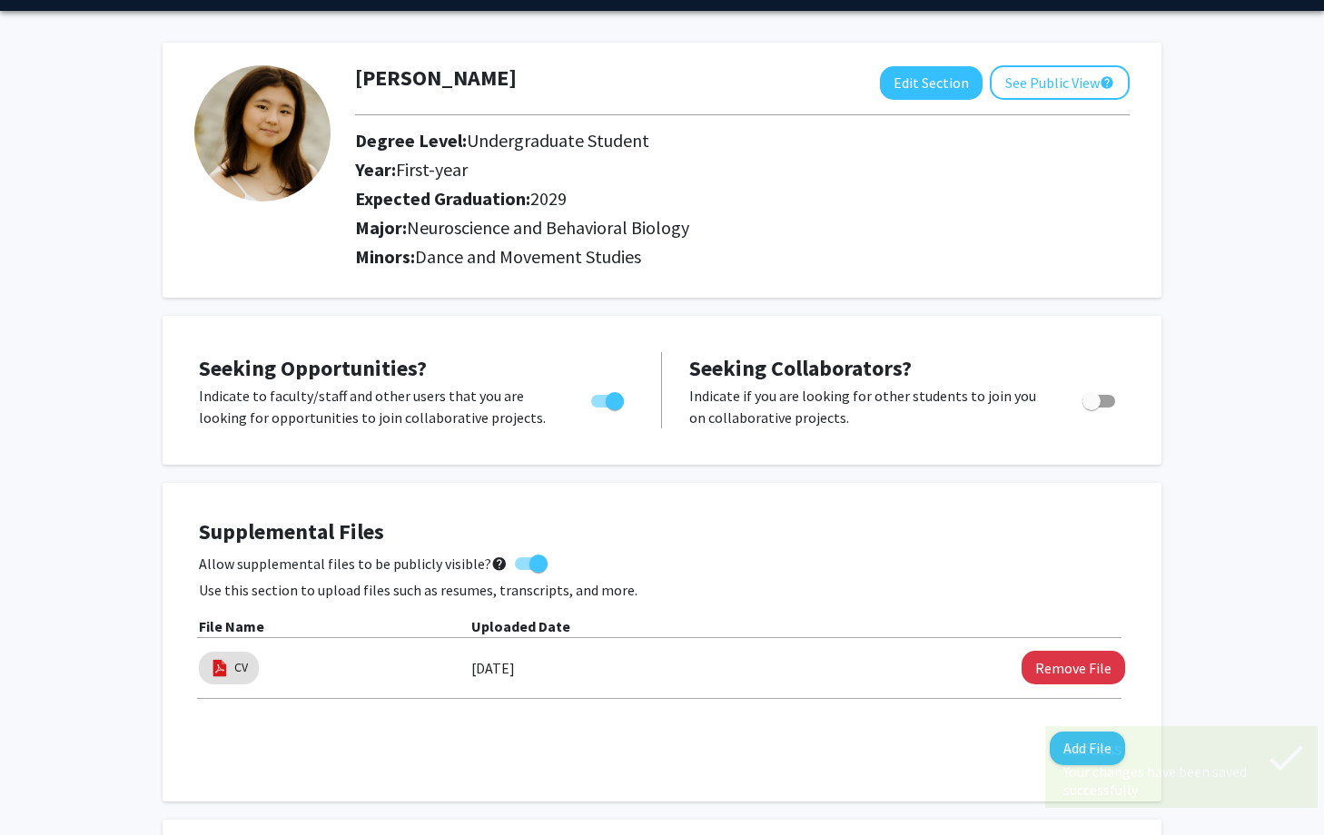
scroll to position [0, 0]
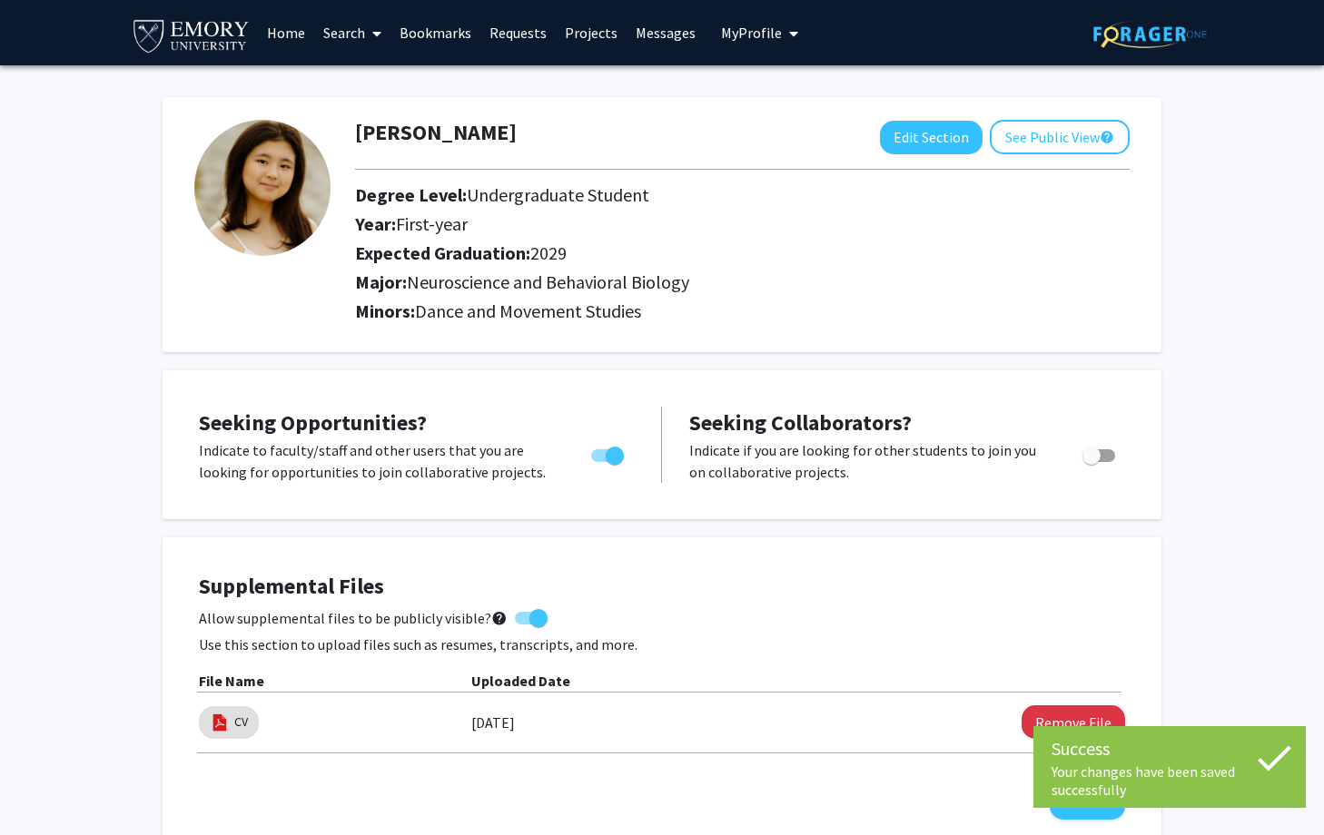
click at [284, 178] on img at bounding box center [262, 188] width 136 height 136
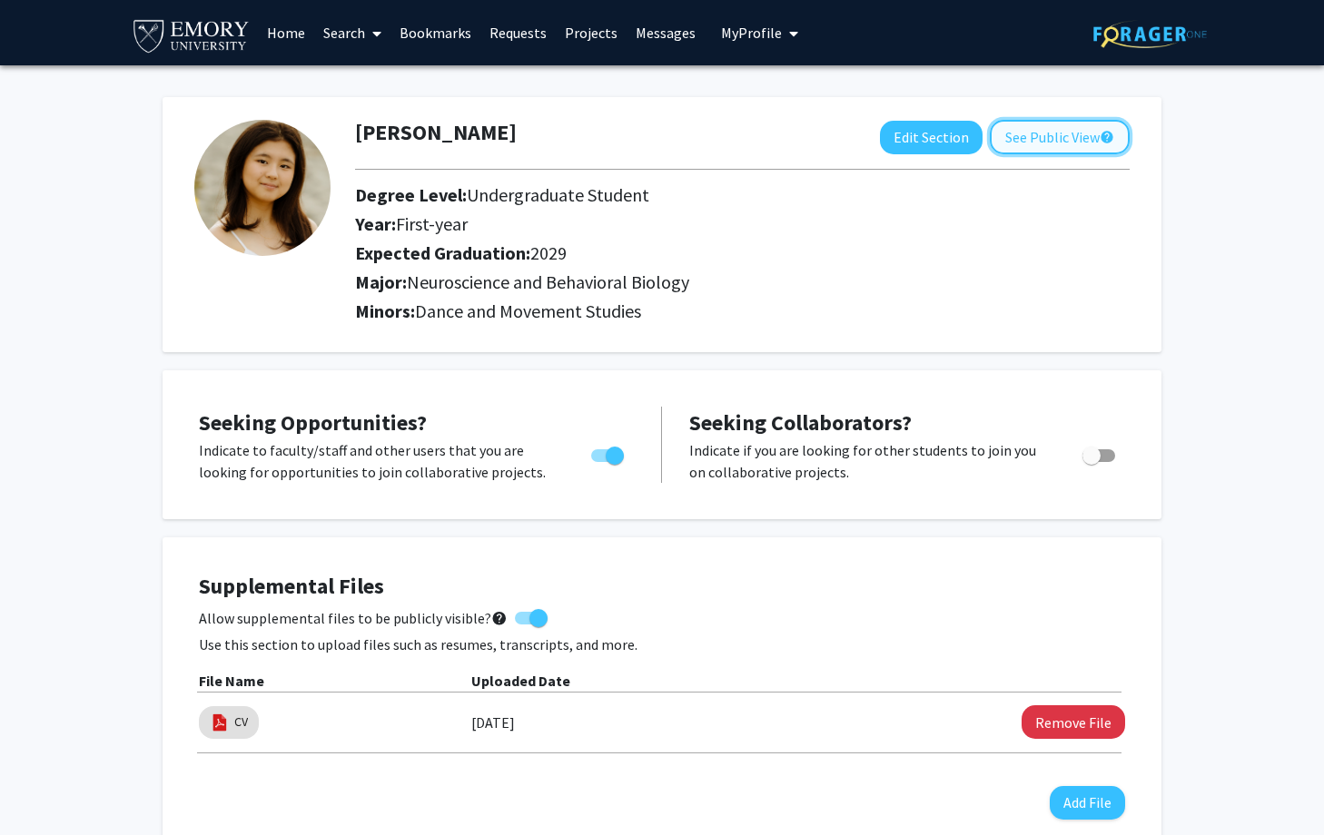
click at [1011, 140] on button "See Public View help" at bounding box center [1060, 137] width 140 height 35
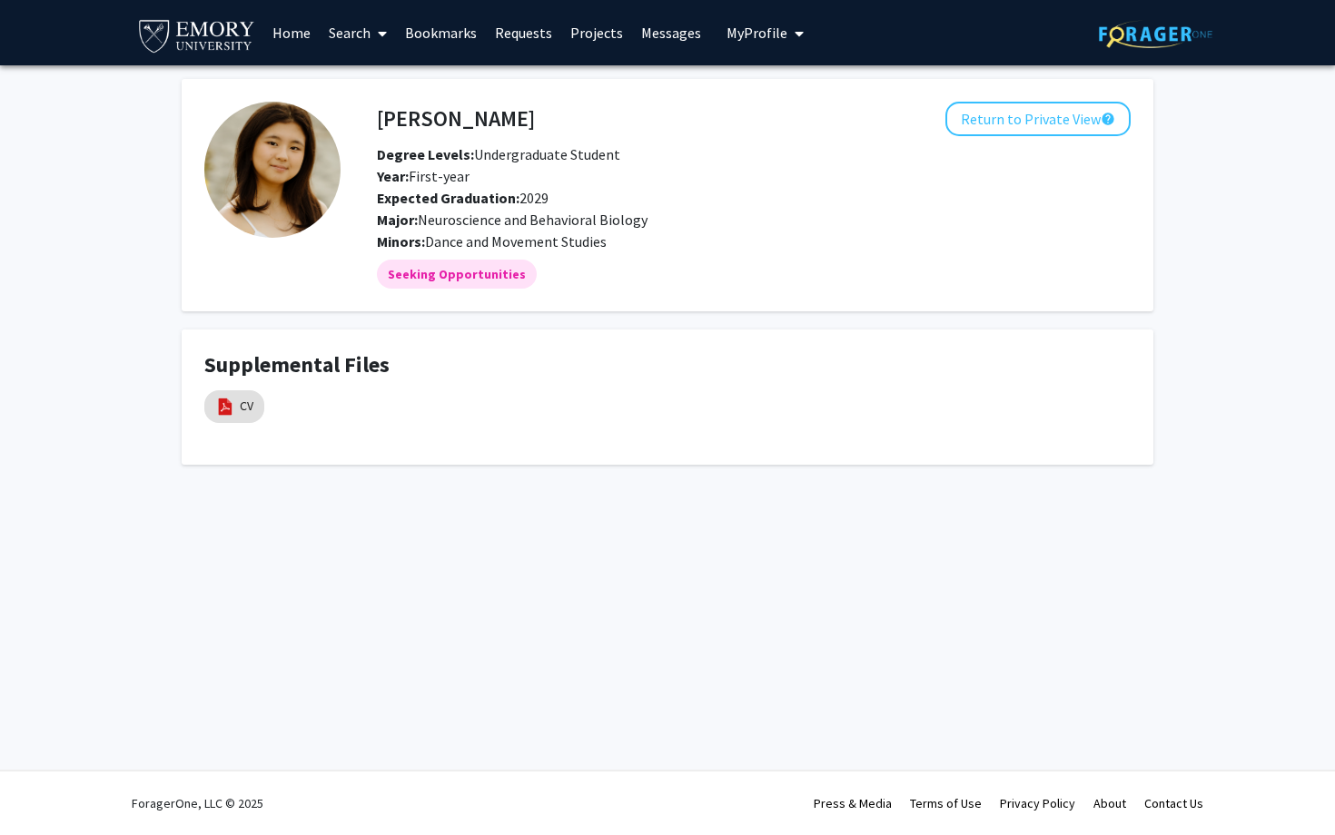
click at [301, 30] on link "Home" at bounding box center [291, 33] width 56 height 64
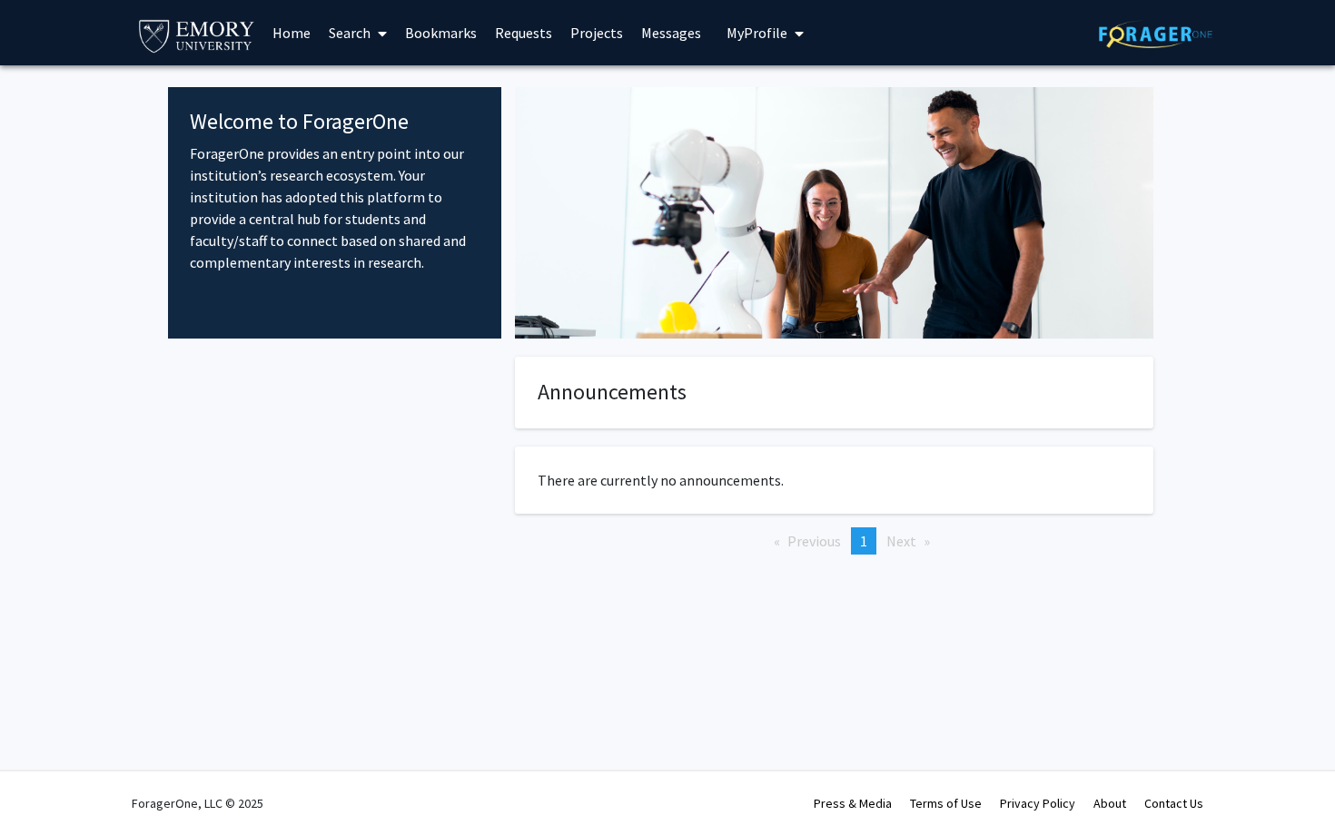
click at [364, 28] on link "Search" at bounding box center [358, 33] width 76 height 64
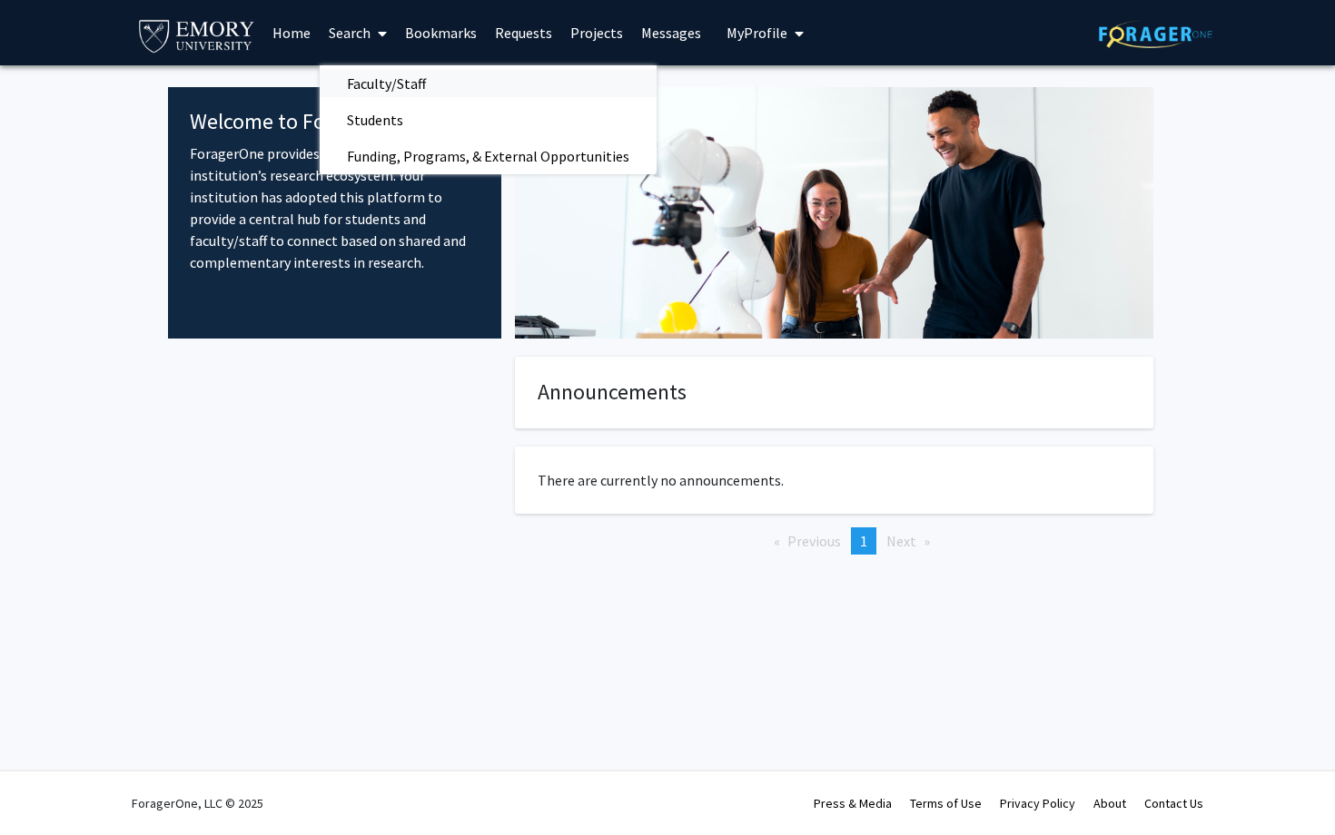
click at [371, 78] on span "Faculty/Staff" at bounding box center [386, 83] width 133 height 36
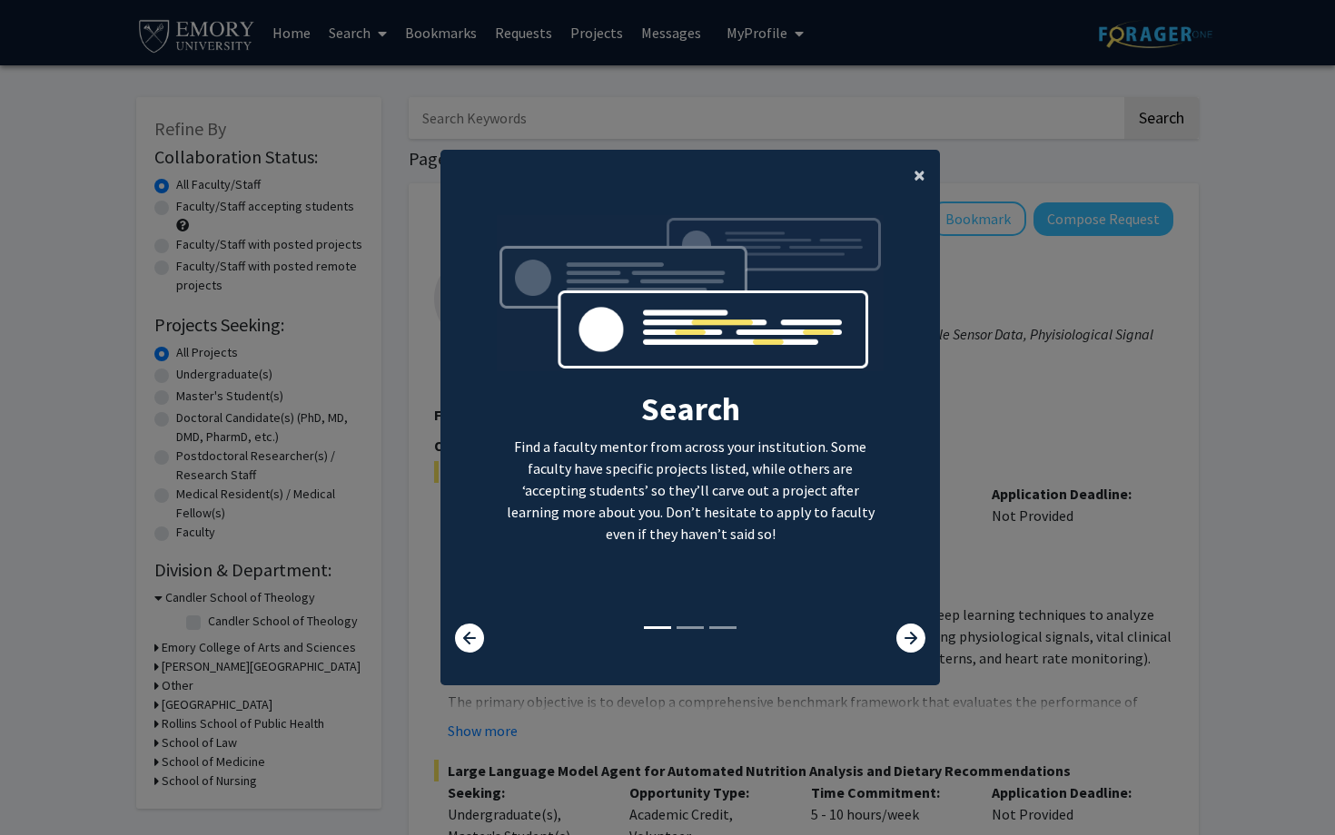
click at [911, 174] on button "×" at bounding box center [919, 175] width 41 height 51
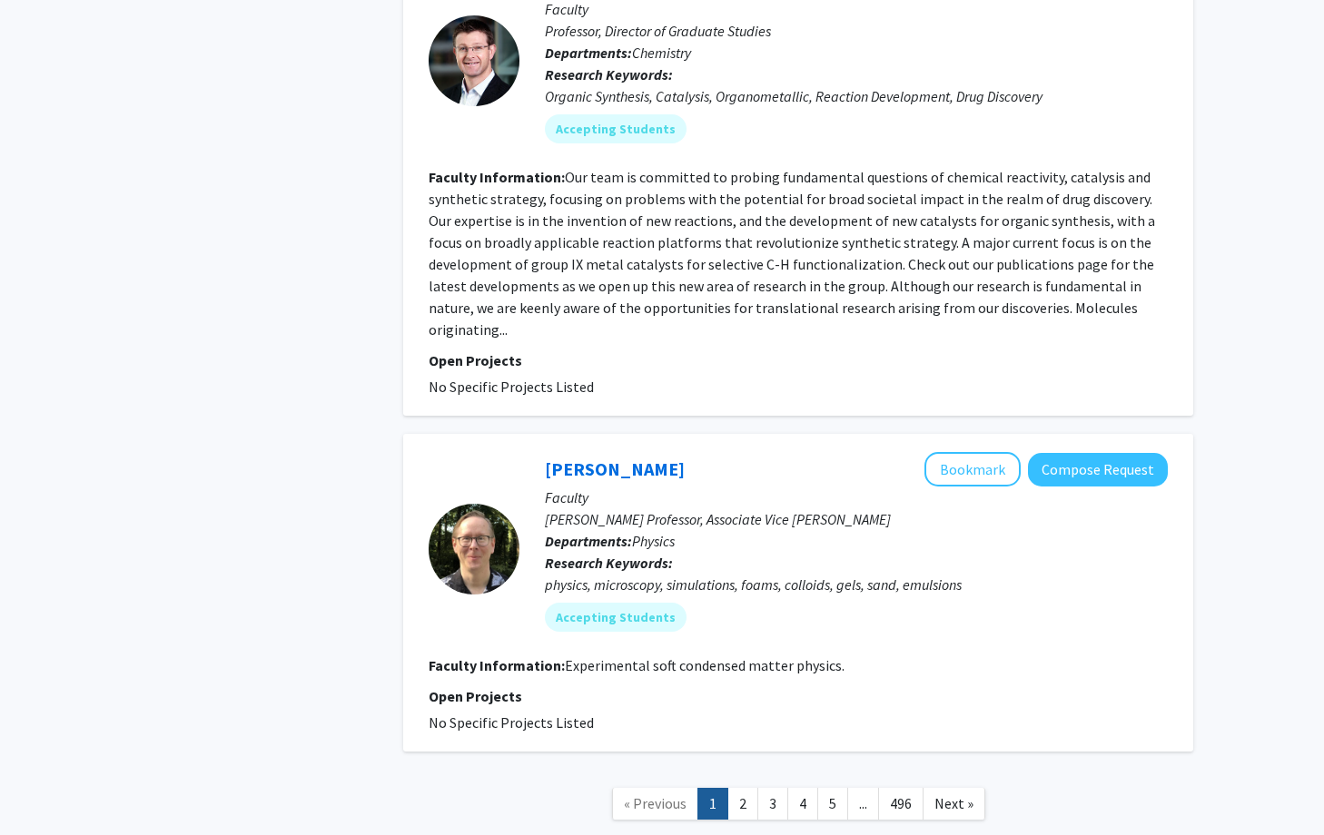
scroll to position [4860, 0]
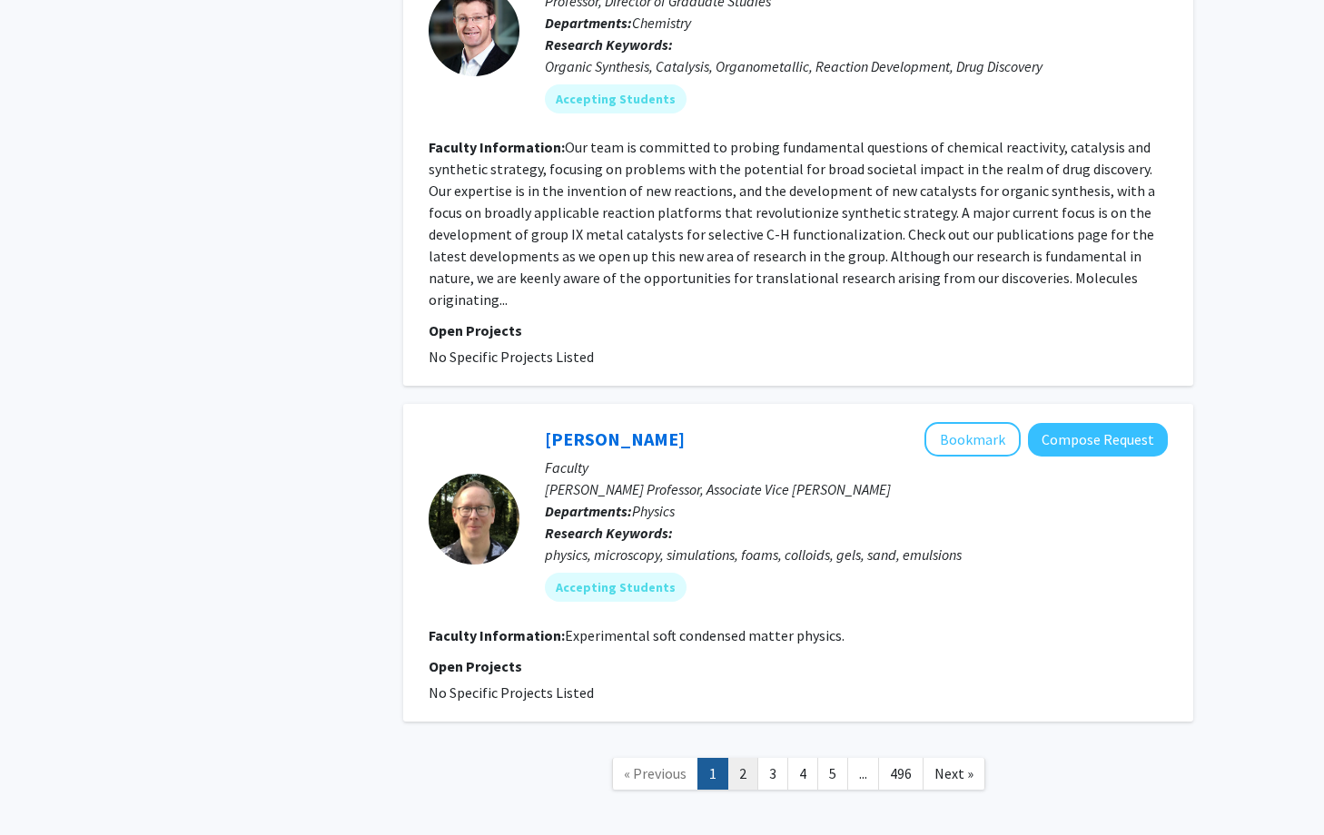
click at [743, 758] on link "2" at bounding box center [742, 774] width 31 height 32
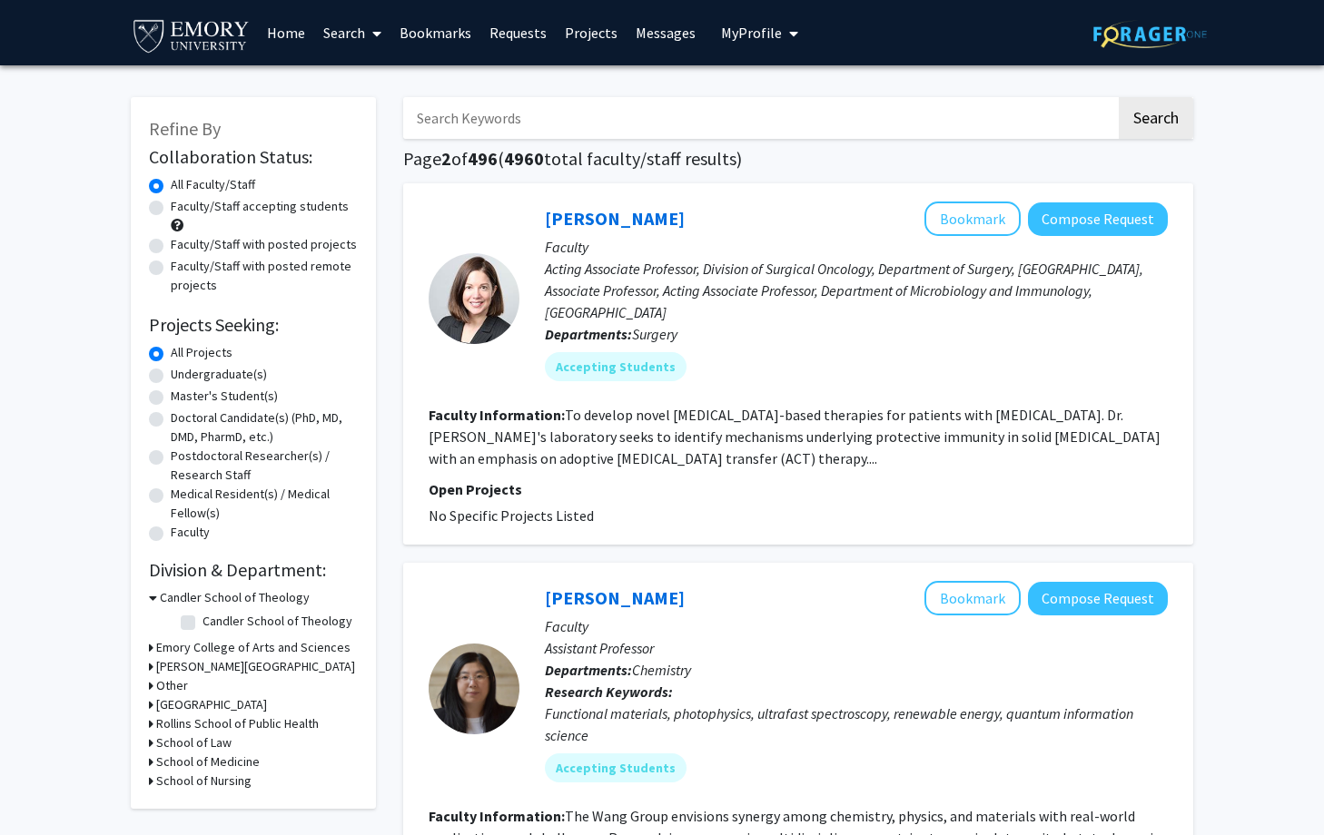
click at [270, 30] on link "Home" at bounding box center [286, 33] width 56 height 64
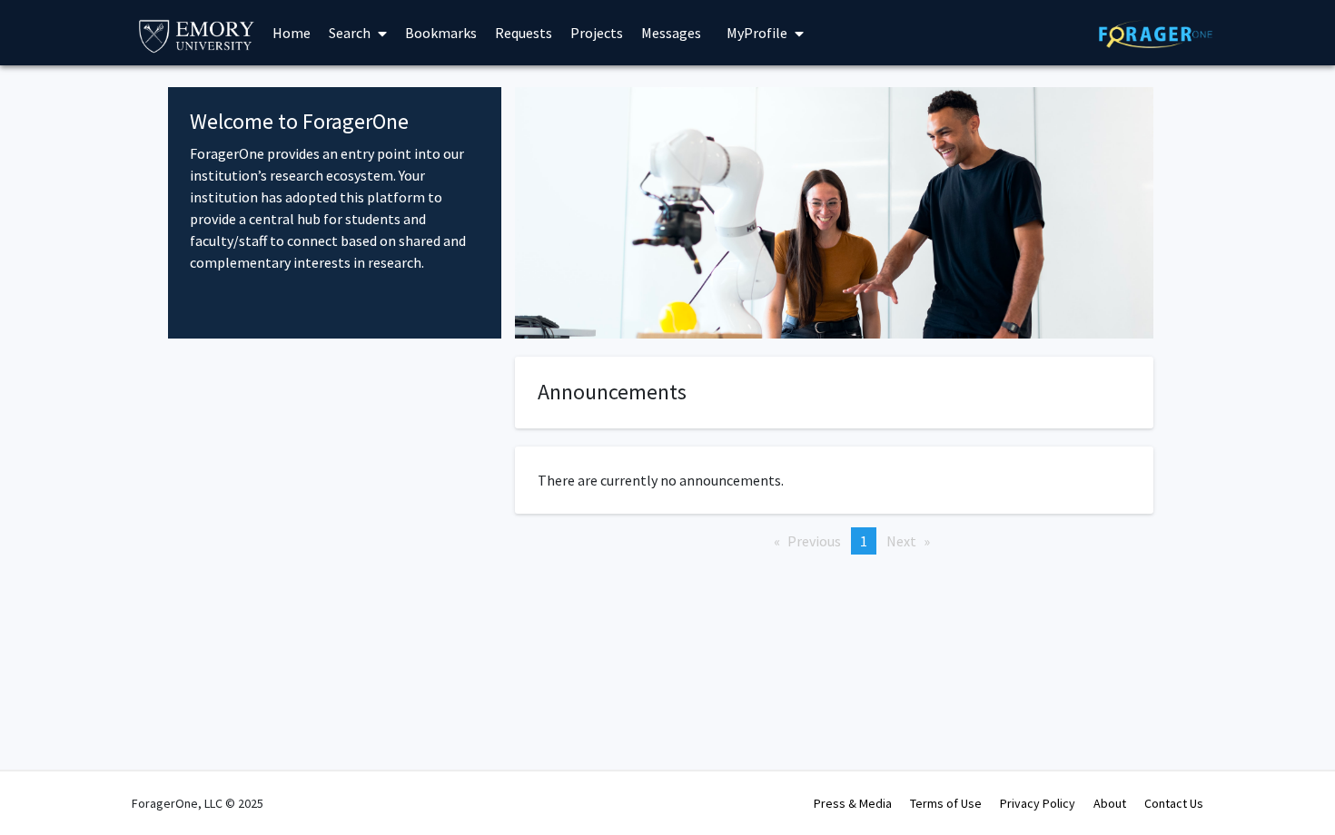
click at [401, 422] on div at bounding box center [334, 485] width 333 height 256
click at [768, 32] on span "My Profile" at bounding box center [756, 33] width 61 height 18
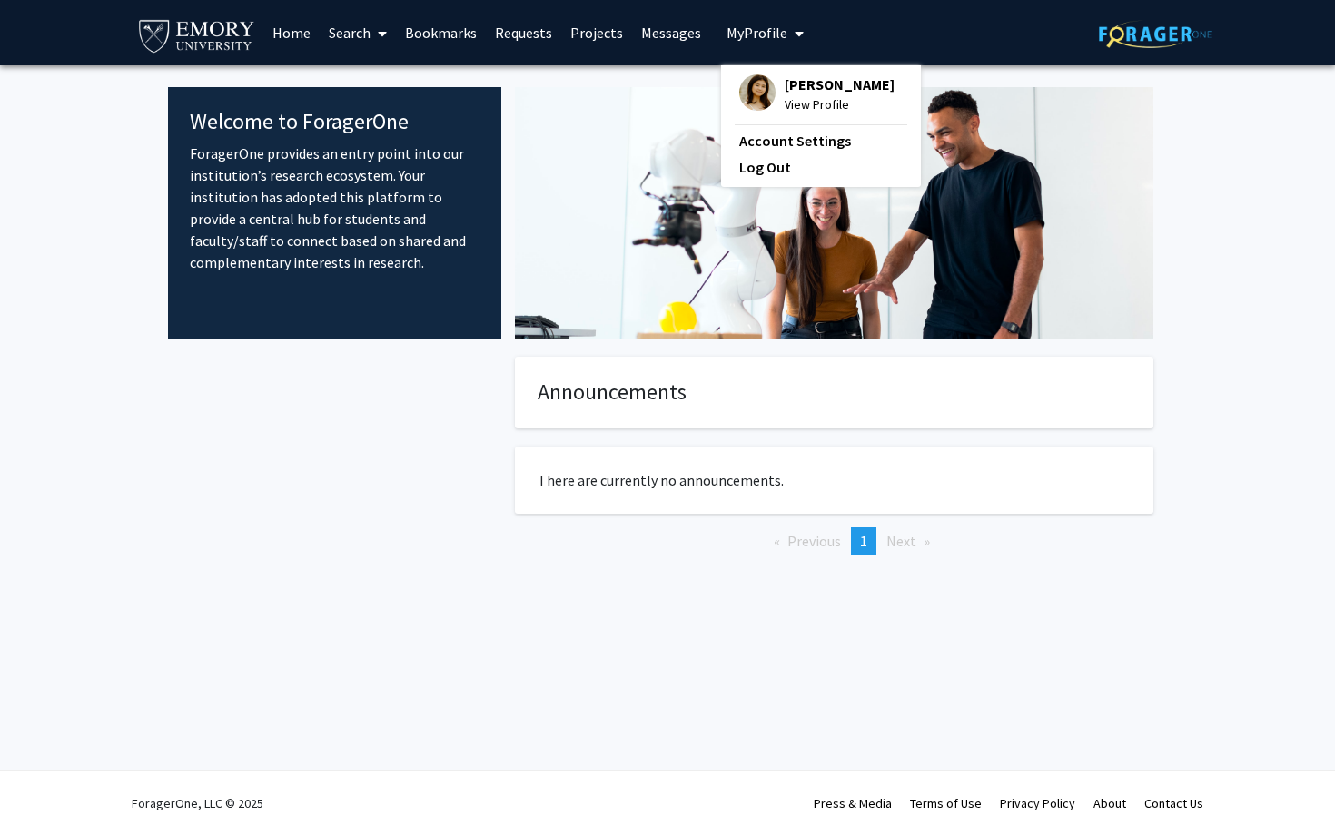
click at [750, 85] on img at bounding box center [757, 92] width 36 height 36
